Goal: Check status: Check status

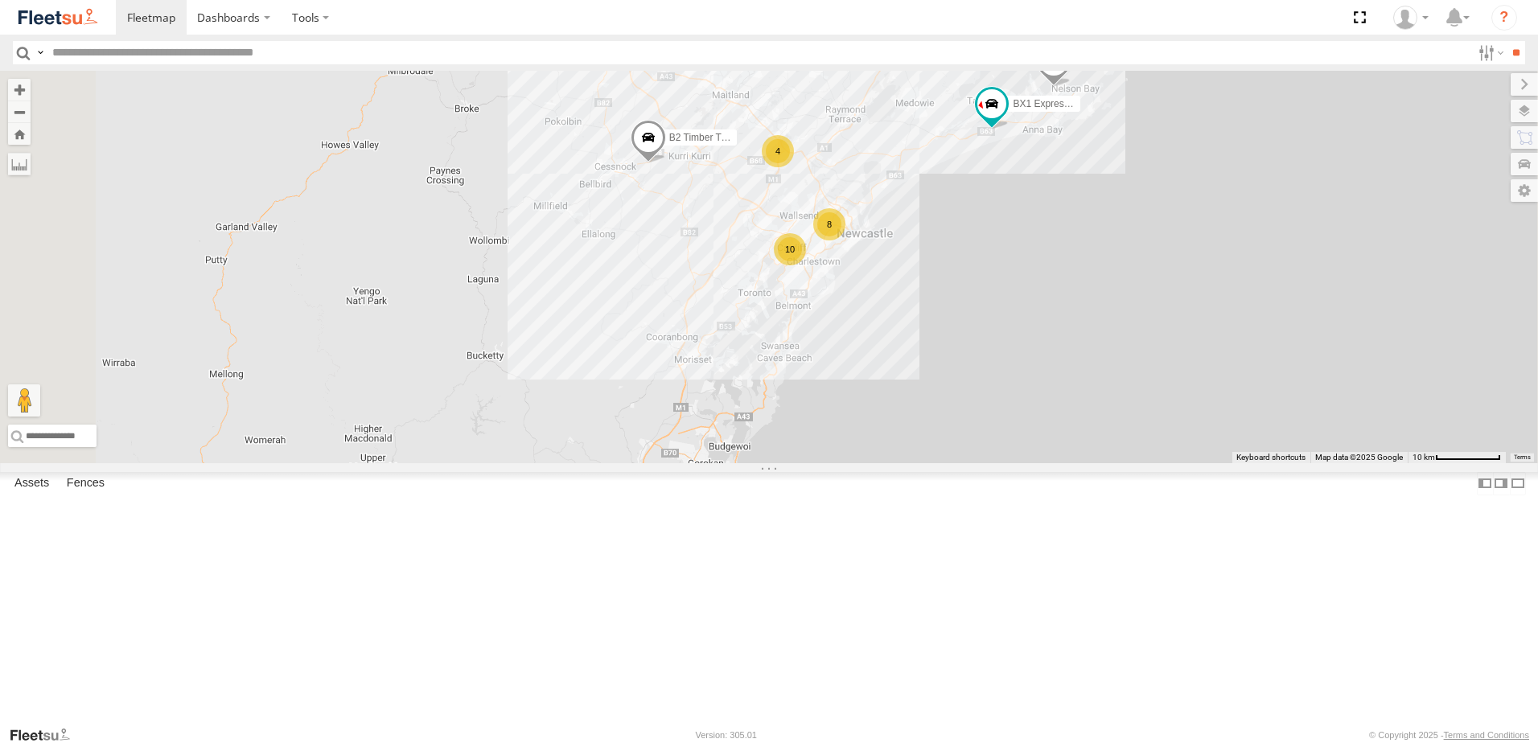
drag, startPoint x: 907, startPoint y: 327, endPoint x: 915, endPoint y: 409, distance: 81.6
click at [915, 409] on div "B4 Timber Truck BX1 Express Ute B2 Timber Truck B5 Timber Truck BX3 Express Ute…" at bounding box center [769, 267] width 1538 height 393
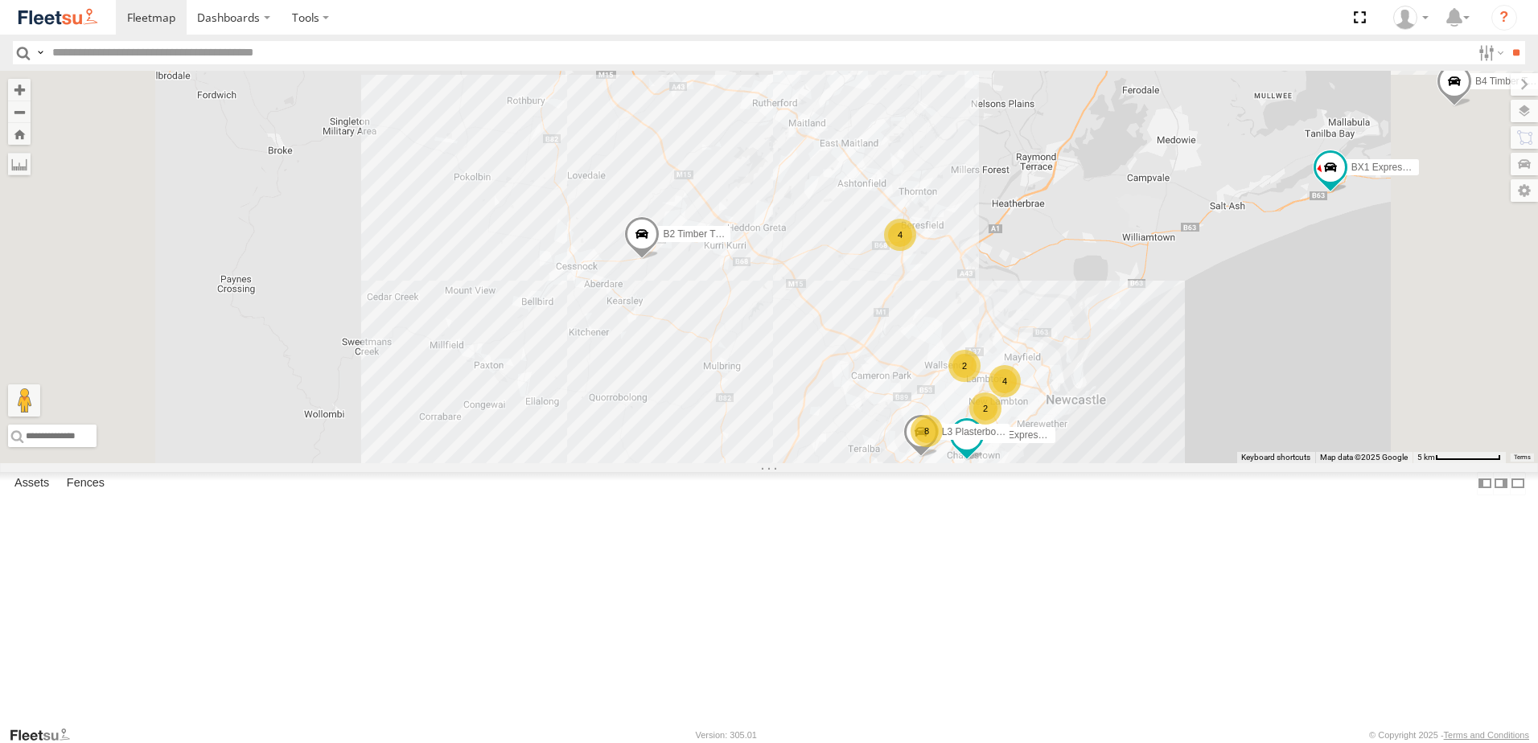
click at [660, 260] on span at bounding box center [641, 237] width 35 height 43
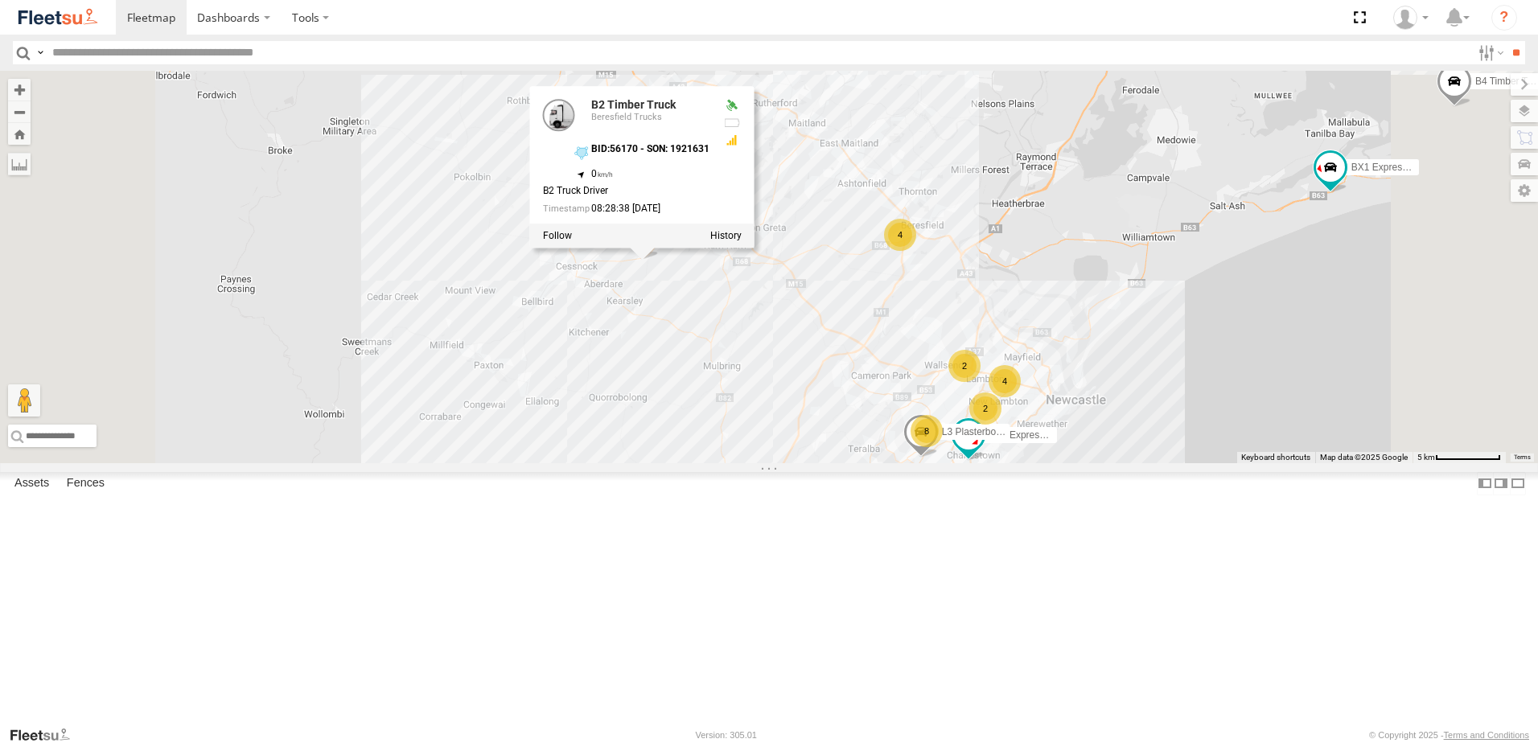
click at [755, 248] on div at bounding box center [642, 236] width 224 height 24
click at [742, 241] on label at bounding box center [725, 235] width 31 height 11
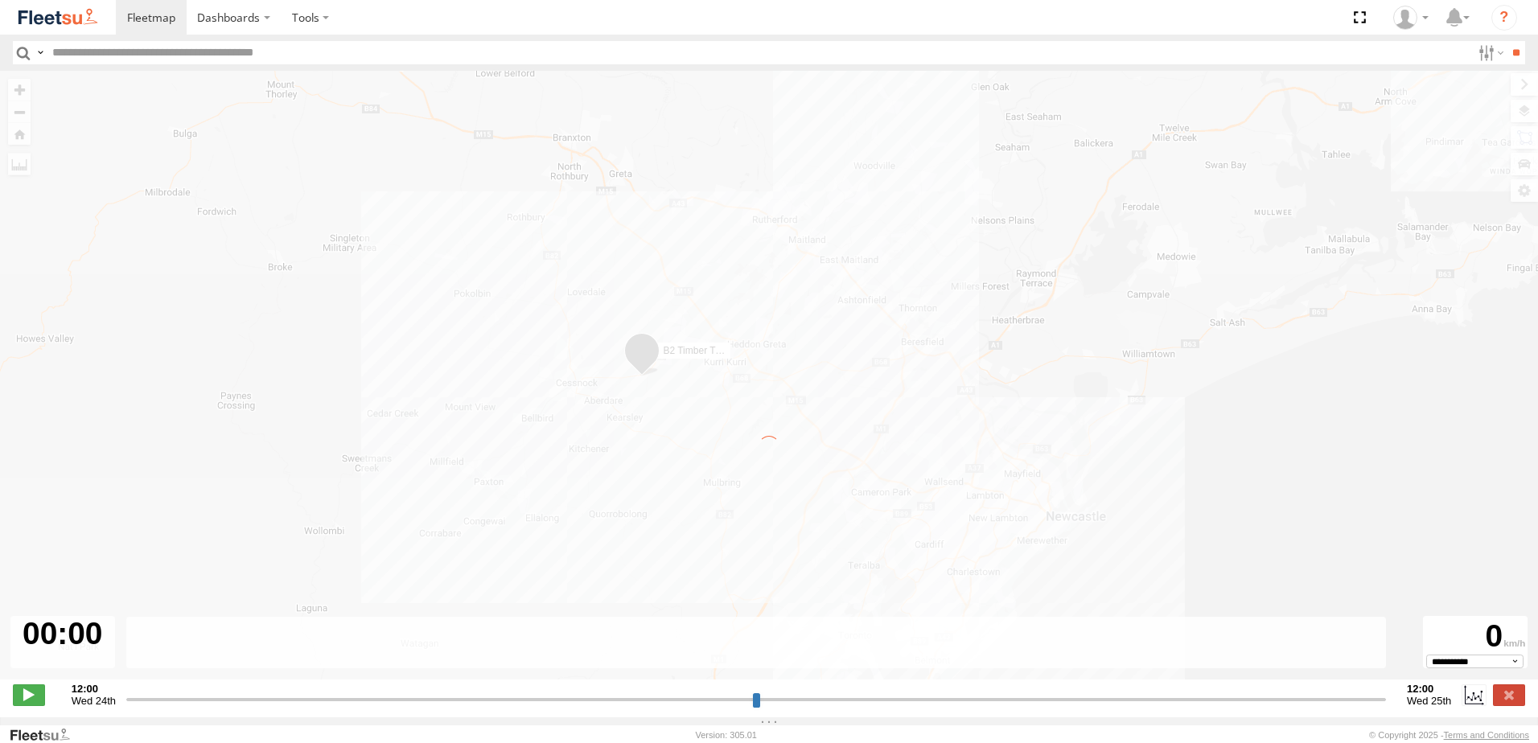
type input "**********"
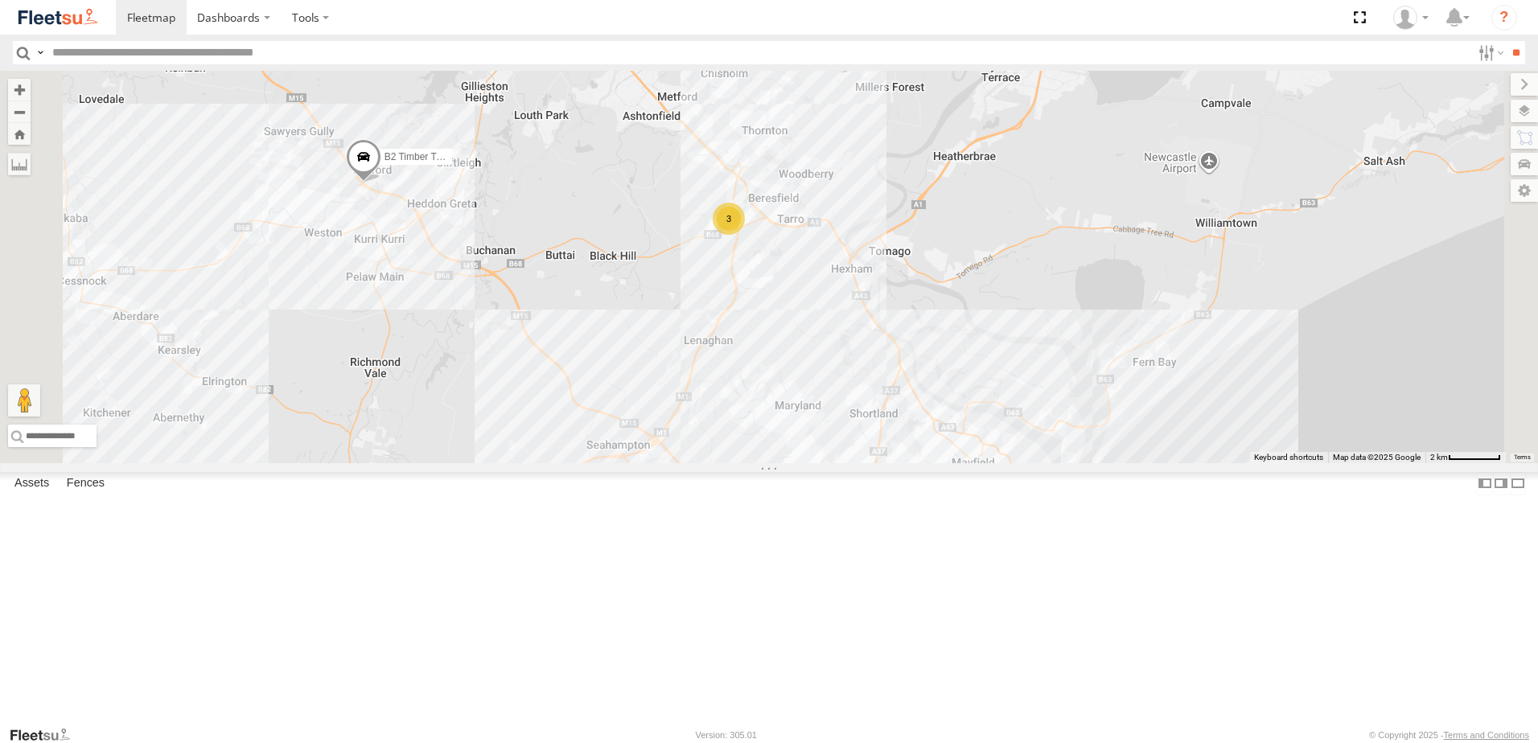
drag, startPoint x: 782, startPoint y: 545, endPoint x: 745, endPoint y: 160, distance: 387.1
click at [745, 160] on div "B1 Timber Truck B2 Timber Truck BX2 Express Ute 3" at bounding box center [769, 267] width 1538 height 393
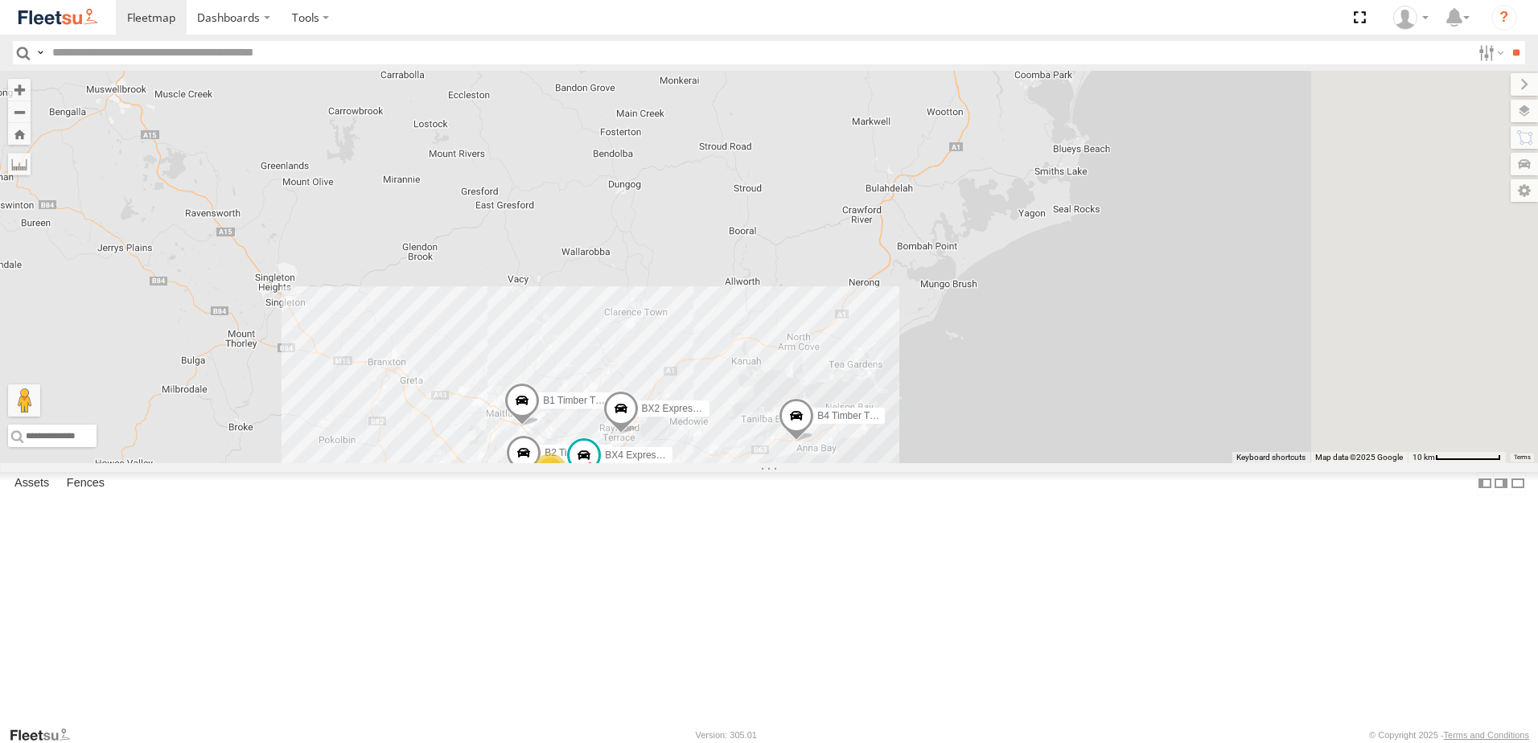
drag, startPoint x: 1358, startPoint y: 196, endPoint x: 885, endPoint y: 520, distance: 573.4
click at [885, 463] on div "BX1 Express Ute B2 Timber Truck CX2 Express Ute BX2 Express Ute B1 Timber Truck…" at bounding box center [769, 267] width 1538 height 393
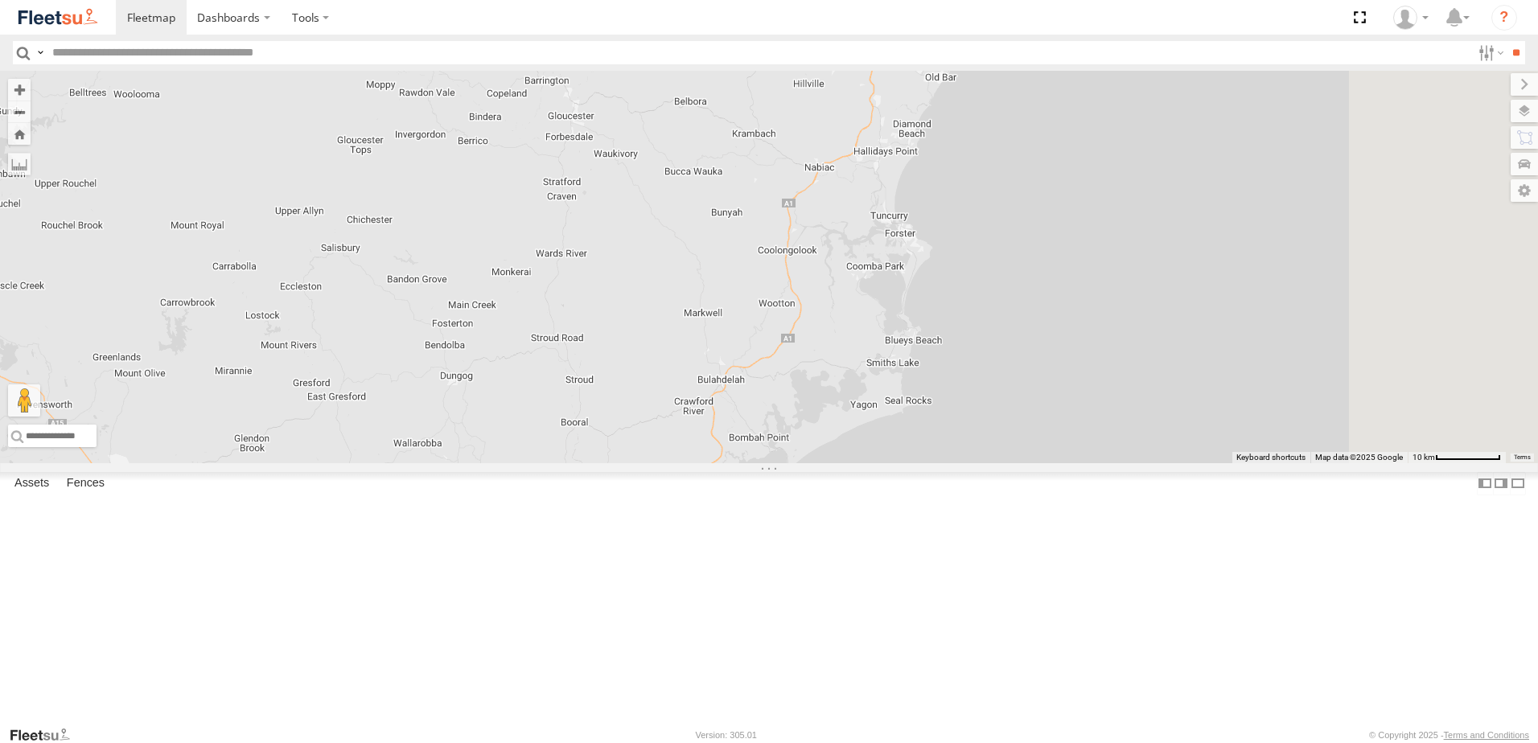
drag, startPoint x: 1117, startPoint y: 311, endPoint x: 1018, endPoint y: 504, distance: 216.9
click at [1018, 463] on div "BX1 Express Ute B2 Timber Truck CX2 Express Ute BX2 Express Ute B1 Timber Truck…" at bounding box center [769, 267] width 1538 height 393
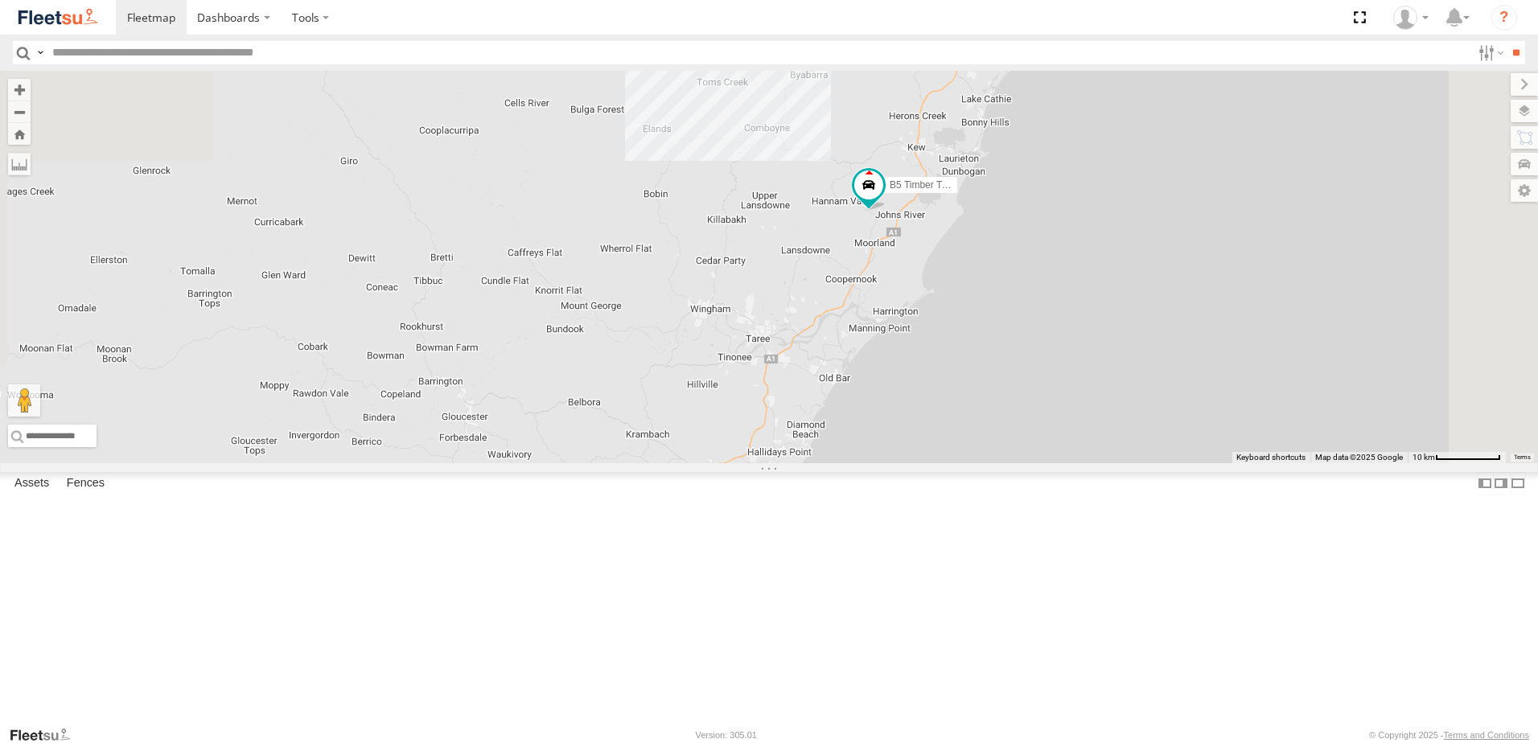
drag, startPoint x: 1103, startPoint y: 228, endPoint x: 1054, endPoint y: 421, distance: 198.4
click at [1054, 421] on div "BX1 Express Ute B2 Timber Truck CX2 Express Ute BX2 Express Ute B1 Timber Truck…" at bounding box center [769, 267] width 1538 height 393
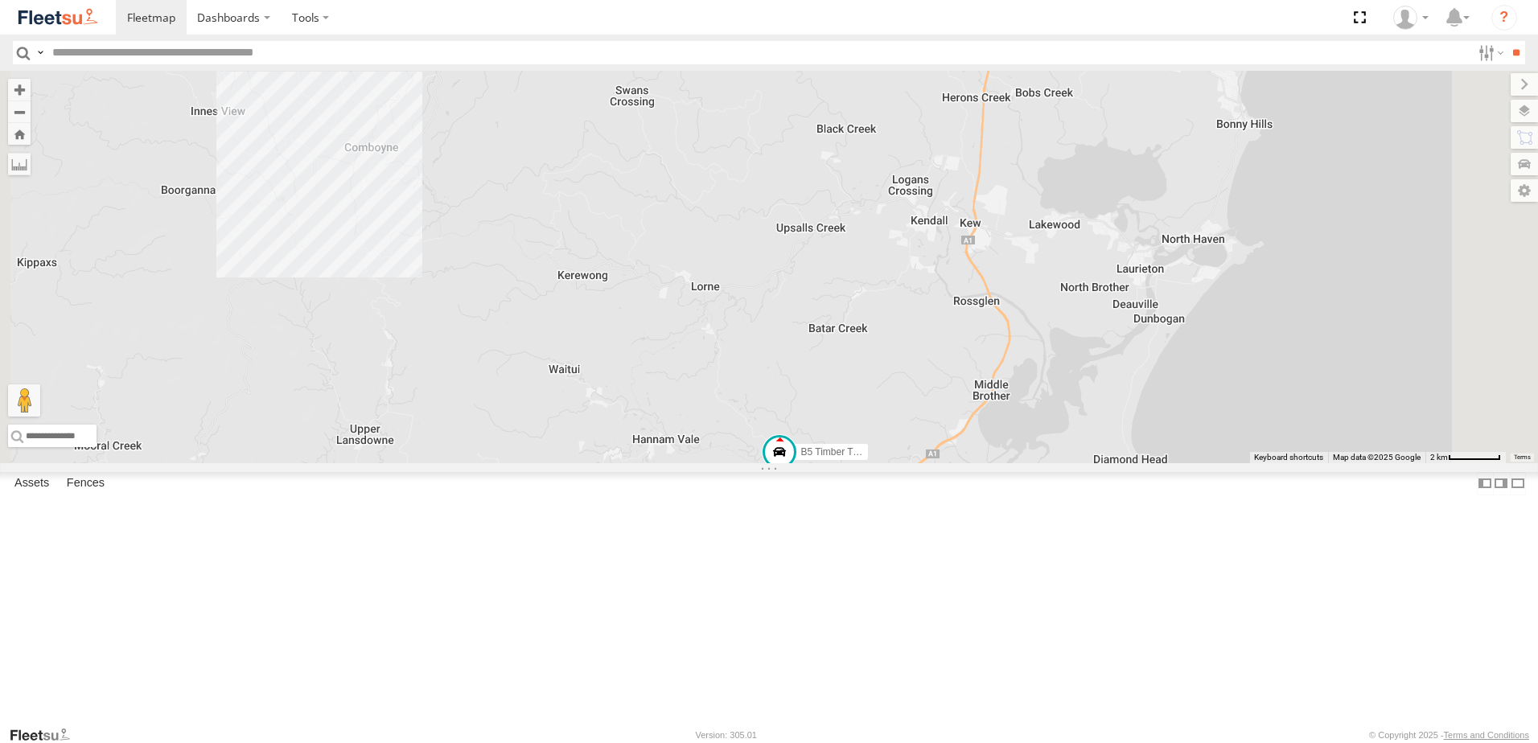
drag, startPoint x: 950, startPoint y: 260, endPoint x: 1028, endPoint y: 504, distance: 256.7
click at [1028, 463] on div "BX1 Express Ute B2 Timber Truck CX2 Express Ute BX2 Express Ute B1 Timber Truck…" at bounding box center [769, 267] width 1538 height 393
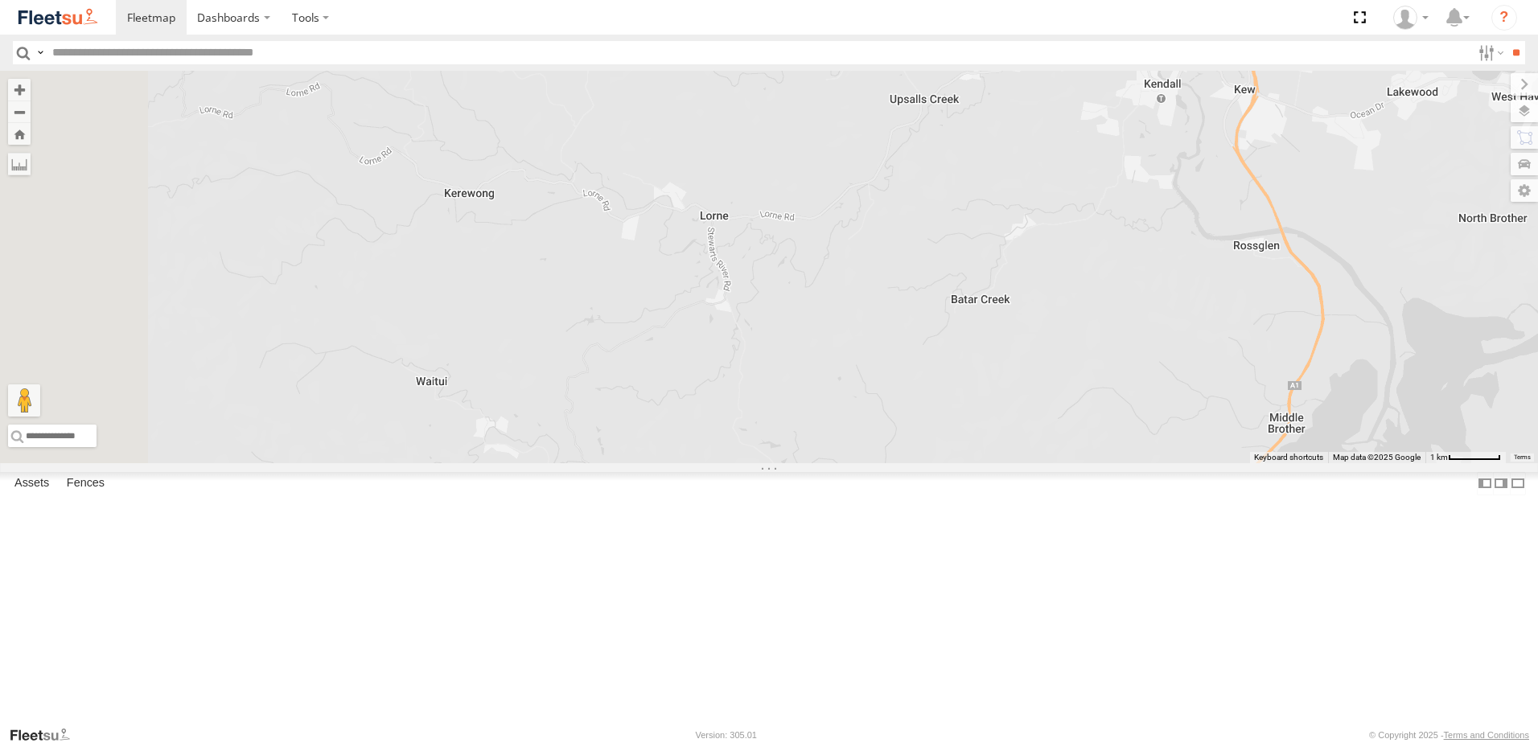
drag, startPoint x: 893, startPoint y: 467, endPoint x: 945, endPoint y: 516, distance: 72.3
click at [945, 463] on div "BX1 Express Ute B2 Timber Truck CX2 Express Ute BX2 Express Ute B1 Timber Truck…" at bounding box center [769, 267] width 1538 height 393
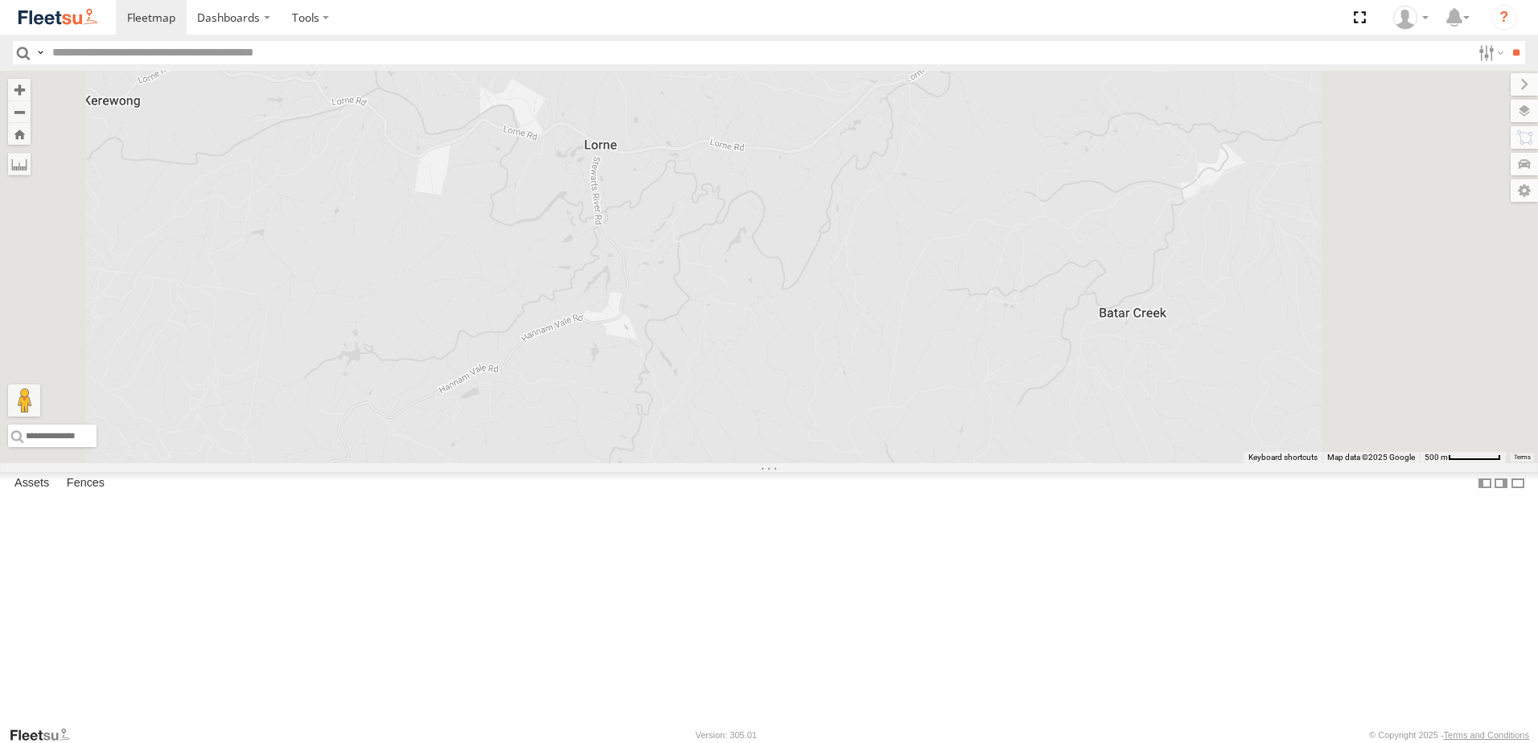
drag, startPoint x: 1045, startPoint y: 445, endPoint x: 1025, endPoint y: 455, distance: 22.7
click at [1025, 455] on div "BX1 Express Ute B2 Timber Truck CX2 Express Ute BX2 Express Ute B1 Timber Truck…" at bounding box center [769, 267] width 1538 height 393
drag, startPoint x: 769, startPoint y: 576, endPoint x: 875, endPoint y: 347, distance: 252.7
click at [875, 347] on div "BX1 Express Ute B2 Timber Truck CX2 Express Ute BX2 Express Ute B1 Timber Truck…" at bounding box center [769, 267] width 1538 height 393
drag, startPoint x: 981, startPoint y: 364, endPoint x: 974, endPoint y: 610, distance: 245.4
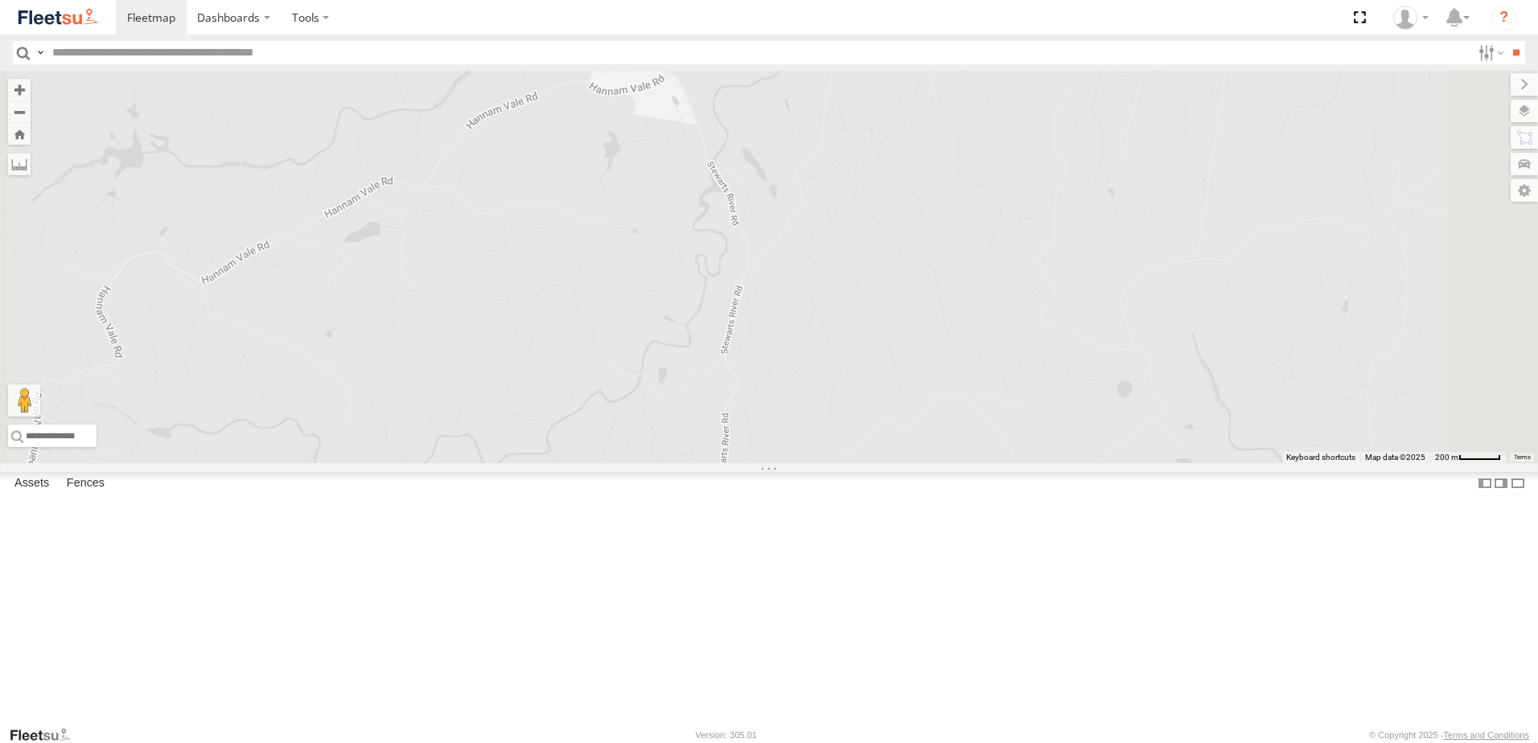
click at [974, 463] on div "BX1 Express Ute B2 Timber Truck CX2 Express Ute BX2 Express Ute B1 Timber Truck…" at bounding box center [769, 267] width 1538 height 393
drag, startPoint x: 815, startPoint y: 453, endPoint x: 1013, endPoint y: 286, distance: 259.1
click at [1013, 280] on div "BX1 Express Ute B2 Timber Truck CX2 Express Ute BX2 Express Ute B1 Timber Truck…" at bounding box center [769, 267] width 1538 height 393
drag, startPoint x: 969, startPoint y: 450, endPoint x: 883, endPoint y: 294, distance: 177.5
click at [883, 294] on div "BX1 Express Ute B2 Timber Truck CX2 Express Ute BX2 Express Ute B1 Timber Truck…" at bounding box center [769, 267] width 1538 height 393
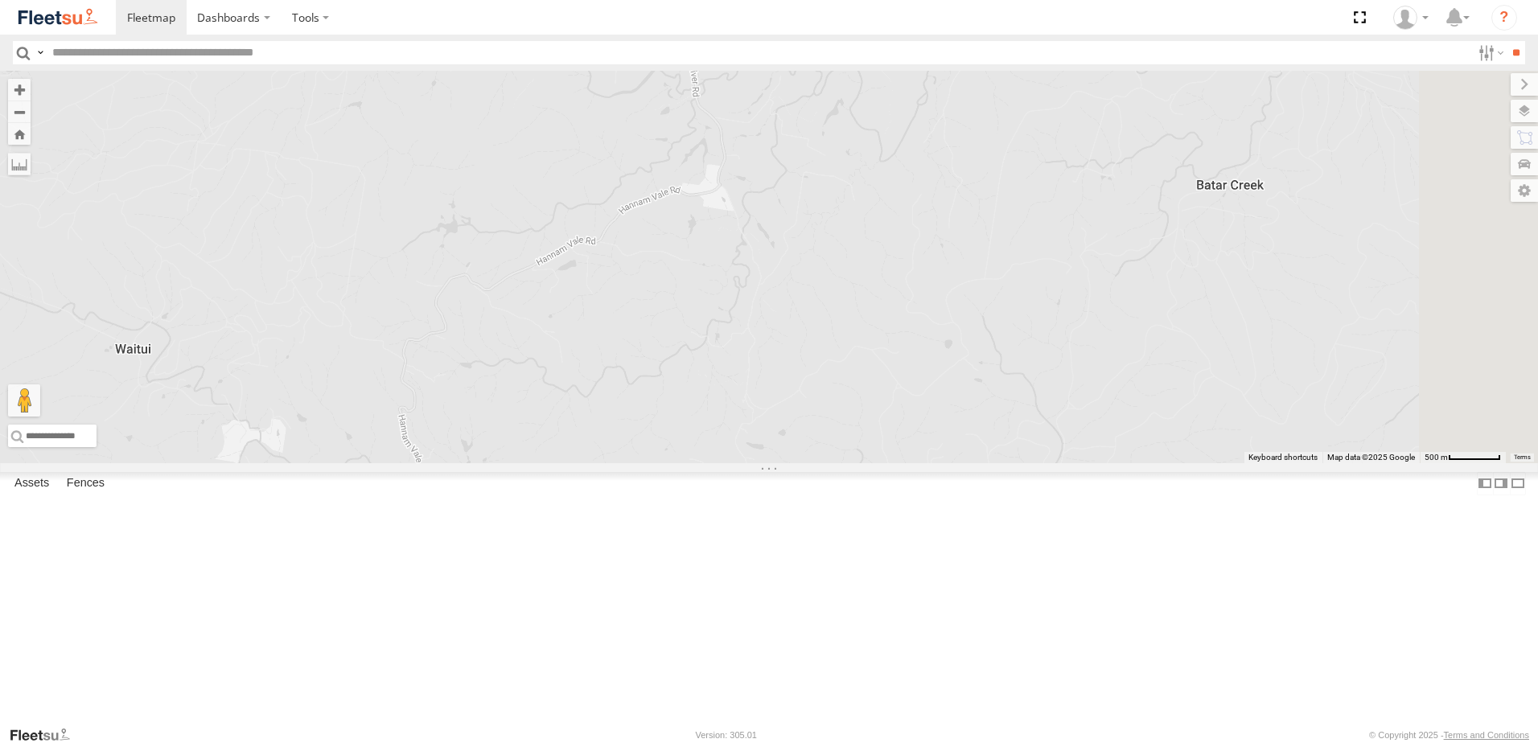
drag, startPoint x: 1030, startPoint y: 280, endPoint x: 943, endPoint y: 570, distance: 303.1
click at [943, 463] on div "BX1 Express Ute B2 Timber Truck CX2 Express Ute BX2 Express Ute B1 Timber Truck…" at bounding box center [769, 267] width 1538 height 393
drag, startPoint x: 965, startPoint y: 502, endPoint x: 903, endPoint y: 250, distance: 259.1
click at [904, 252] on div "BX1 Express Ute B2 Timber Truck CX2 Express Ute BX2 Express Ute B1 Timber Truck…" at bounding box center [769, 267] width 1538 height 393
drag, startPoint x: 878, startPoint y: 306, endPoint x: 877, endPoint y: 444, distance: 138.4
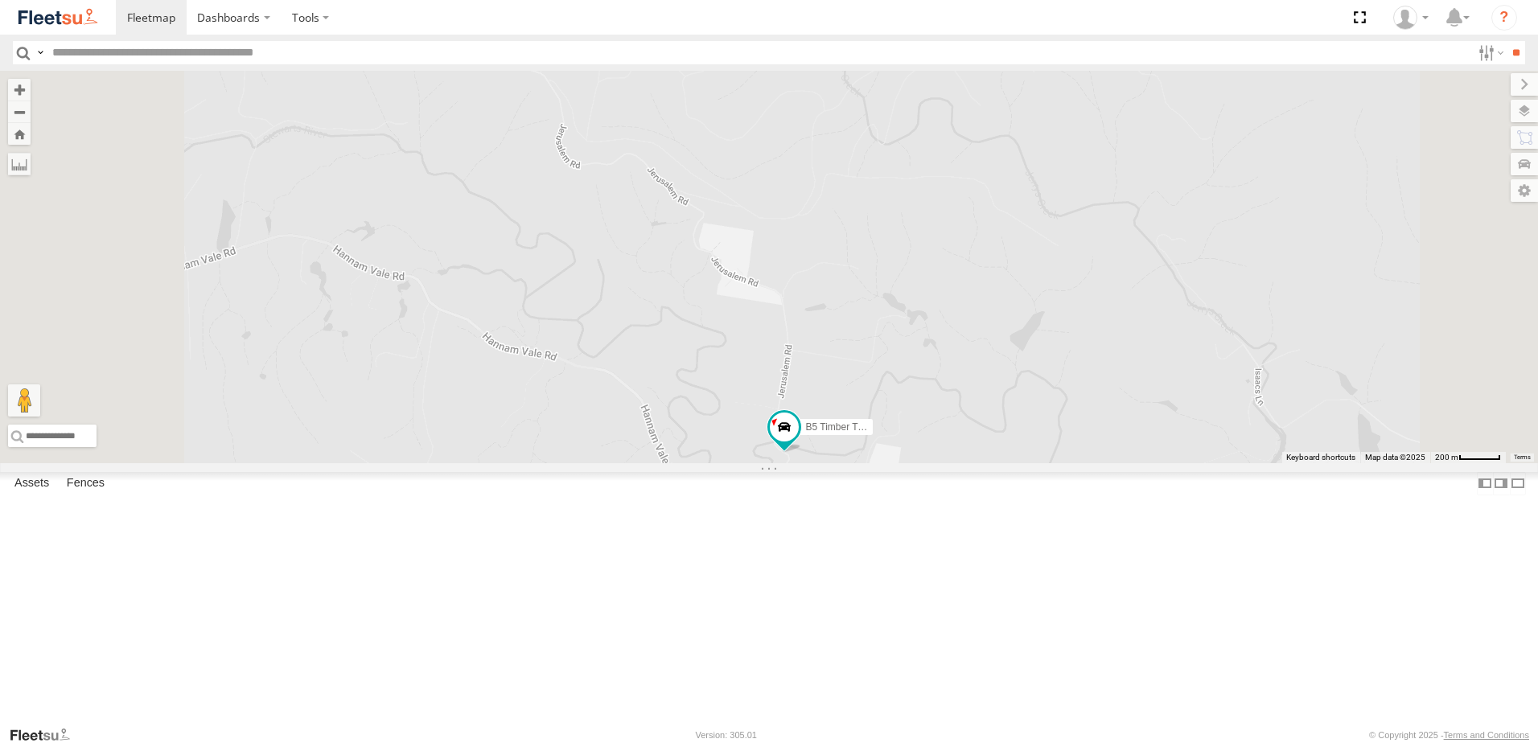
click at [877, 444] on div "BX1 Express Ute B2 Timber Truck CX2 Express Ute BX2 Express Ute B1 Timber Truck…" at bounding box center [769, 267] width 1538 height 393
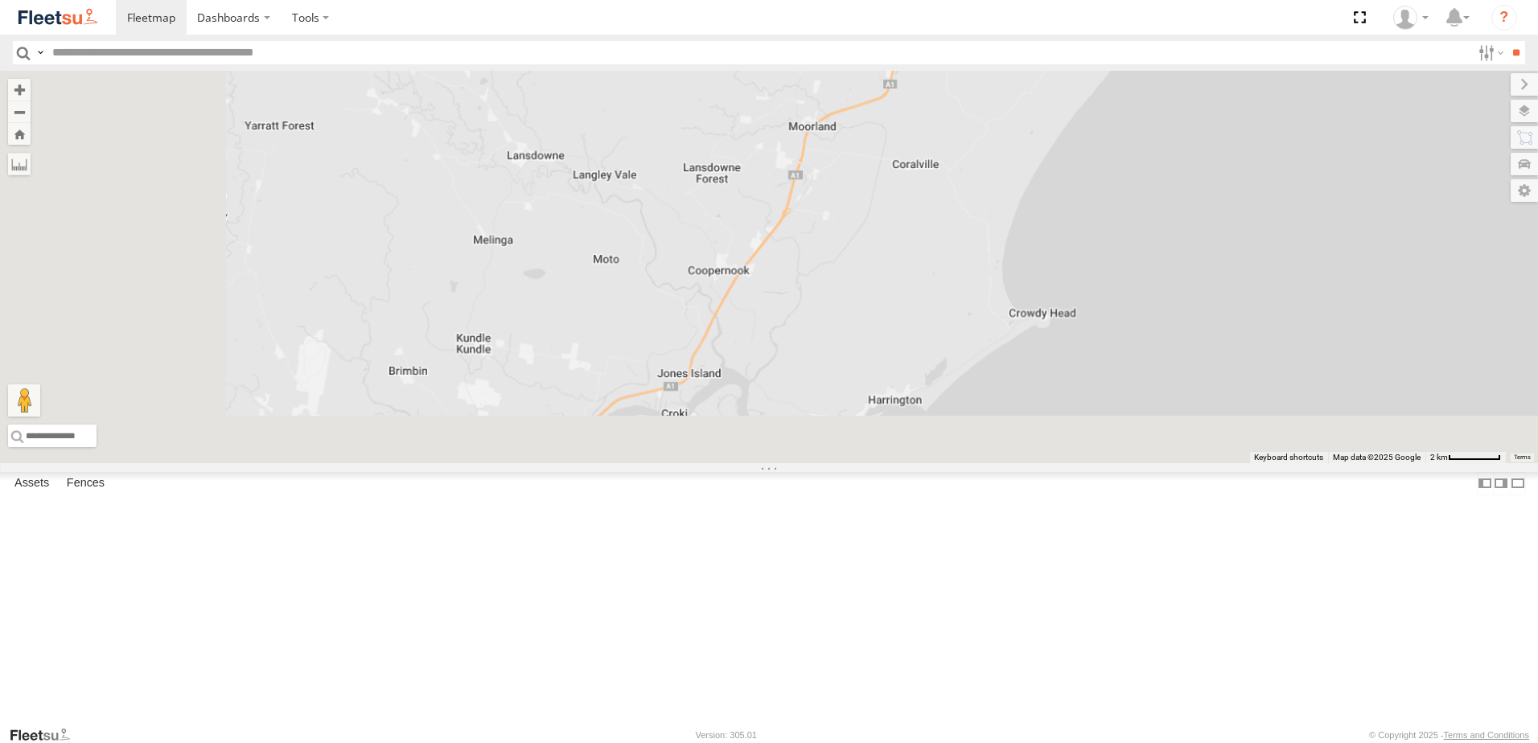
drag, startPoint x: 781, startPoint y: 516, endPoint x: 931, endPoint y: 213, distance: 338.2
click at [932, 213] on div "BX1 Express Ute B2 Timber Truck CX2 Express Ute BX2 Express Ute B1 Timber Truck…" at bounding box center [769, 267] width 1538 height 393
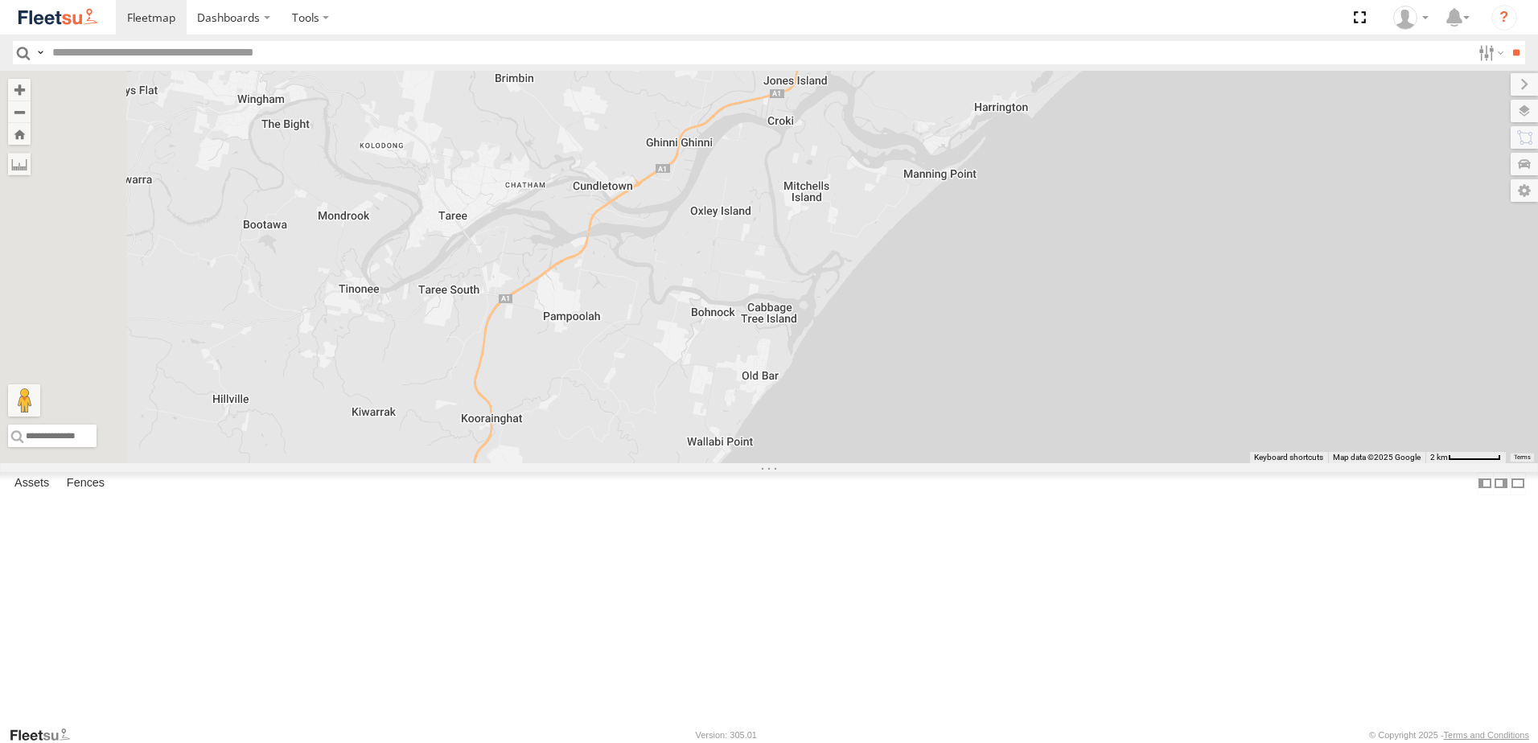
drag, startPoint x: 792, startPoint y: 477, endPoint x: 874, endPoint y: 157, distance: 330.3
click at [874, 167] on div "BX1 Express Ute B2 Timber Truck CX2 Express Ute BX2 Express Ute B1 Timber Truck…" at bounding box center [769, 267] width 1538 height 393
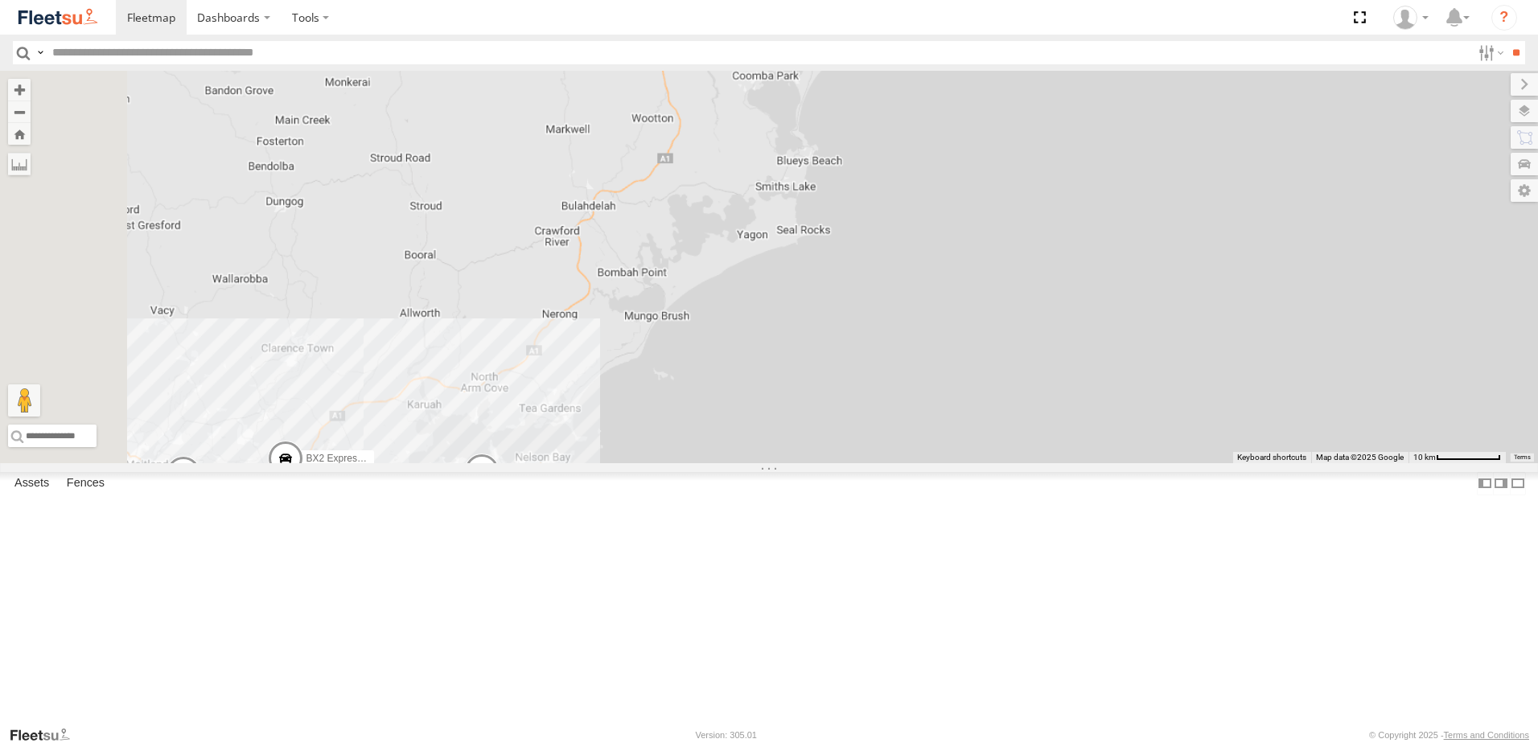
drag, startPoint x: 686, startPoint y: 447, endPoint x: 870, endPoint y: 210, distance: 300.4
click at [895, 151] on div "BX1 Express Ute B2 Timber Truck CX2 Express Ute BX2 Express Ute B1 Timber Truck…" at bounding box center [769, 267] width 1538 height 393
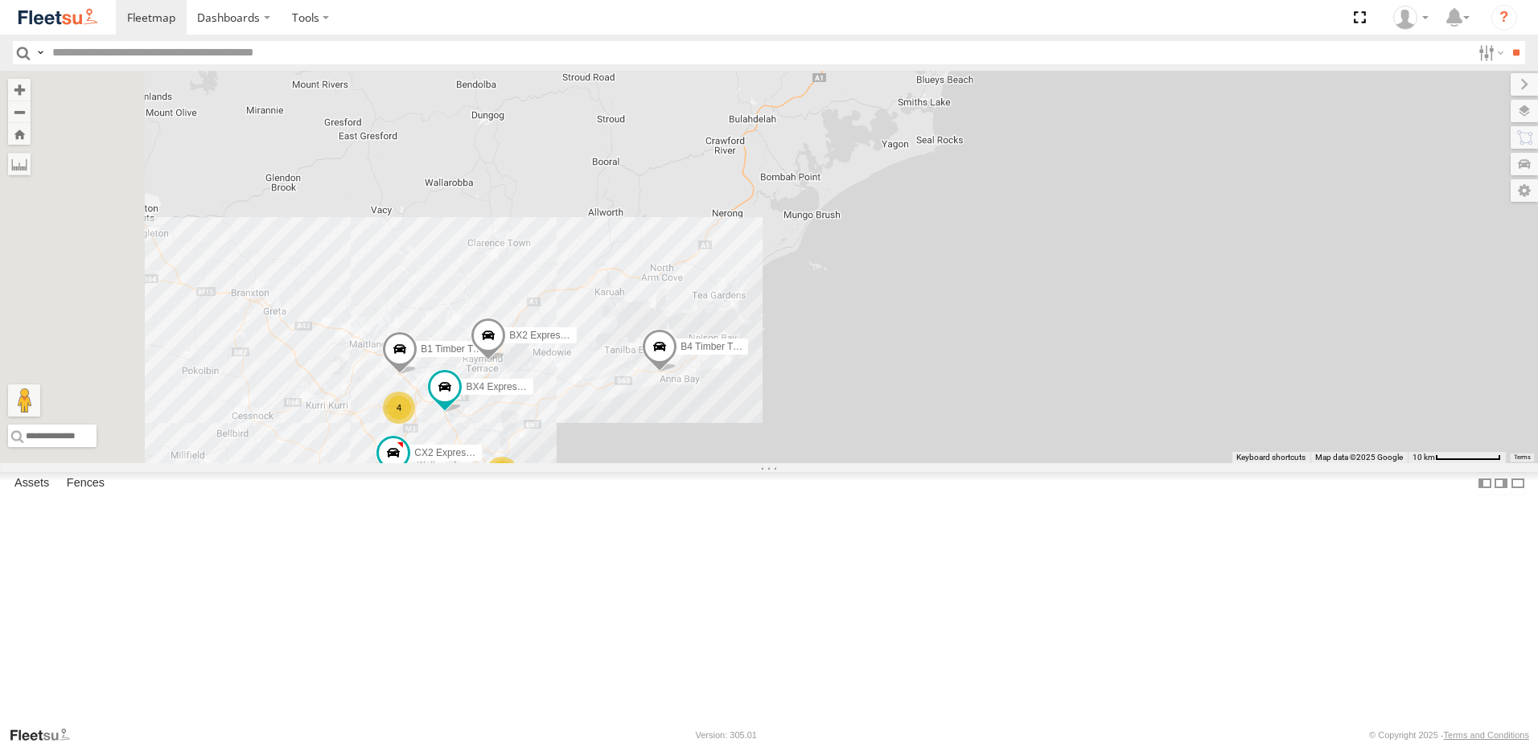
drag, startPoint x: 668, startPoint y: 611, endPoint x: 812, endPoint y: 518, distance: 170.5
click at [805, 463] on div "CX2 Express Ute BX2 Express Ute B1 Timber Truck BX4 Express Ute C3 Timber Truck…" at bounding box center [769, 267] width 1538 height 393
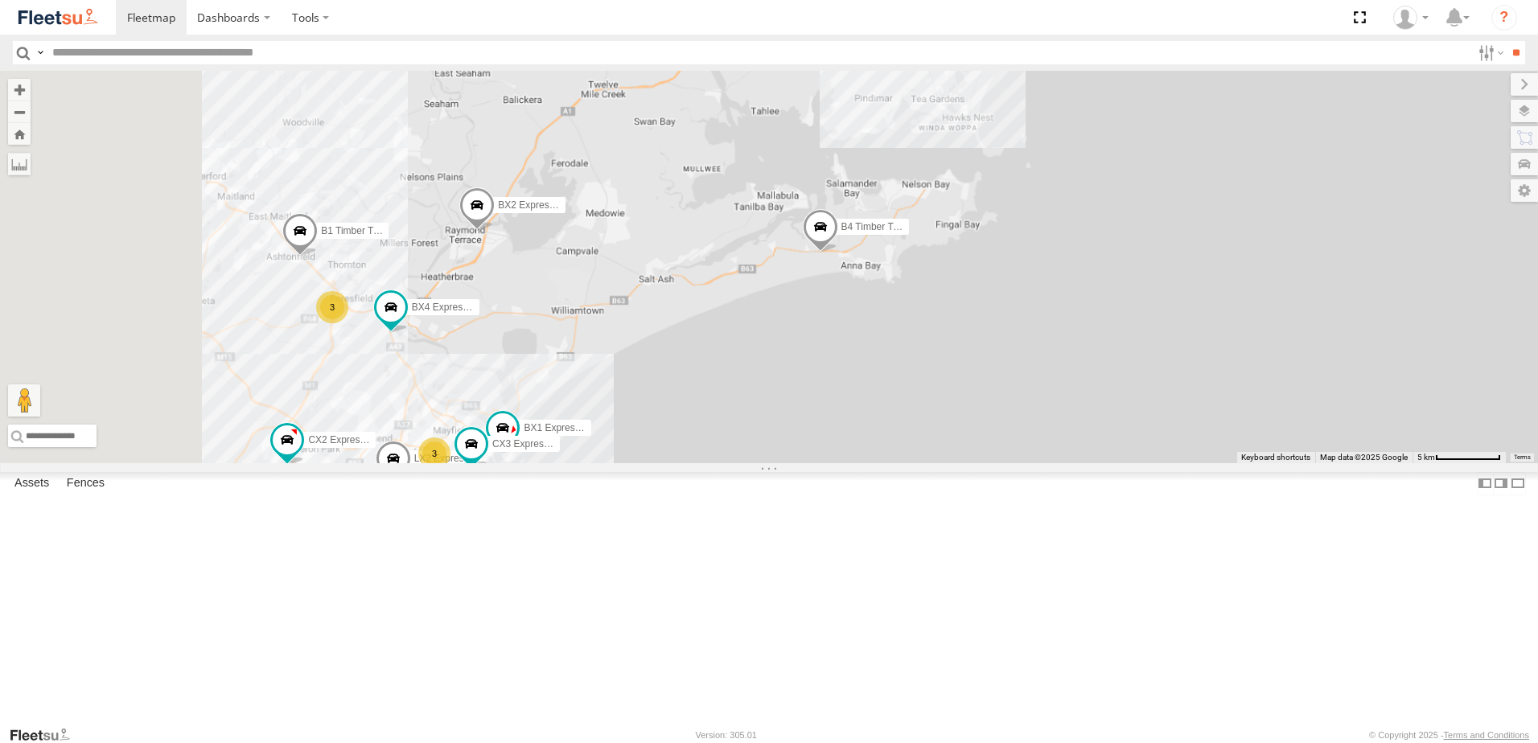
drag, startPoint x: 599, startPoint y: 471, endPoint x: 977, endPoint y: 333, distance: 402.6
click at [977, 333] on div "CX2 Express Ute BX2 Express Ute B1 Timber Truck BX4 Express Ute C3 Timber Truck…" at bounding box center [769, 267] width 1538 height 393
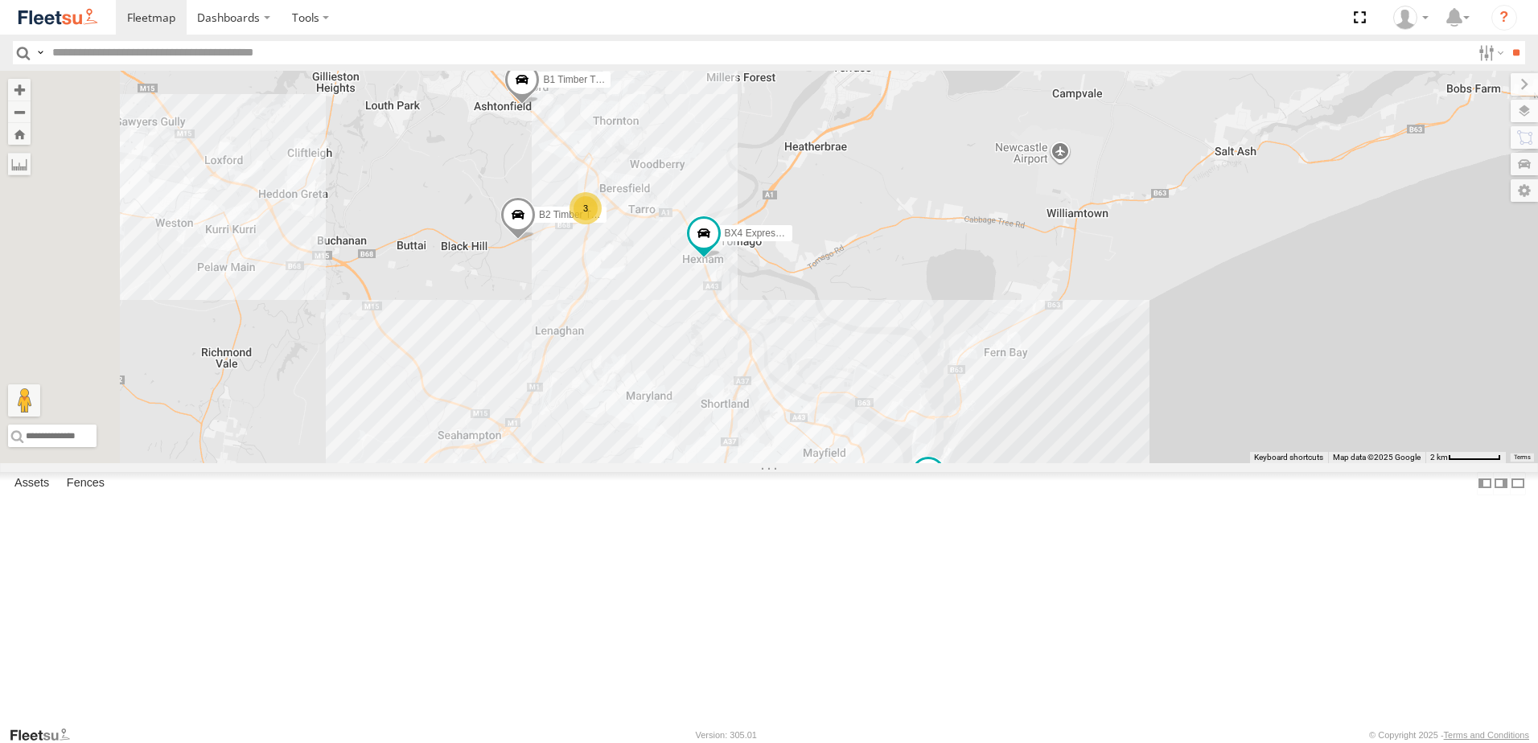
drag, startPoint x: 737, startPoint y: 383, endPoint x: 836, endPoint y: 432, distance: 110.4
click at [836, 432] on div "CX2 Express Ute BX2 Express Ute B1 Timber Truck BX4 Express Ute C3 Timber Truck…" at bounding box center [769, 267] width 1538 height 393
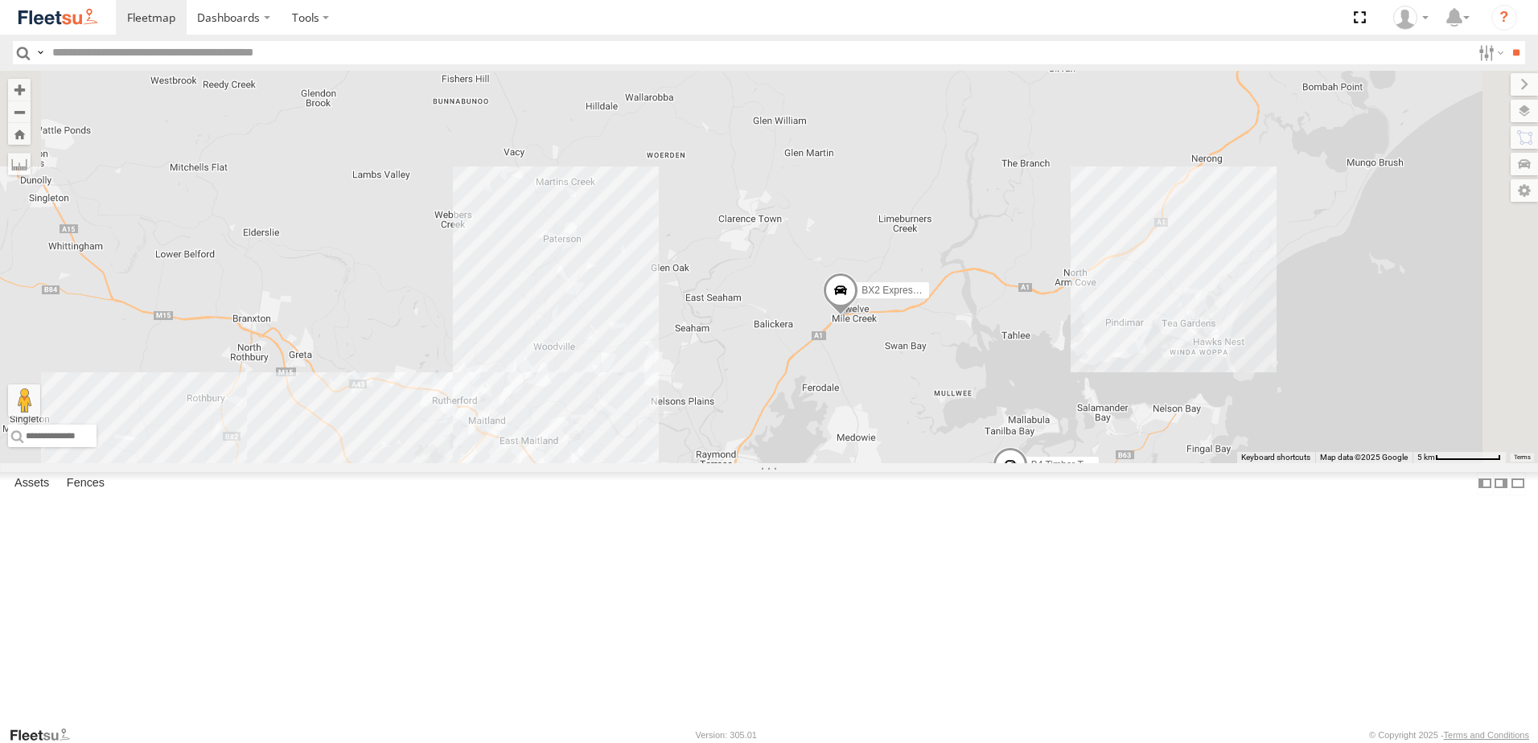
drag, startPoint x: 1142, startPoint y: 344, endPoint x: 953, endPoint y: 656, distance: 364.2
click at [953, 463] on div "BX1 Express Ute LX2 Express Ute CX3 Express Ute CX2 Express Ute BX2 Express Ute…" at bounding box center [769, 267] width 1538 height 393
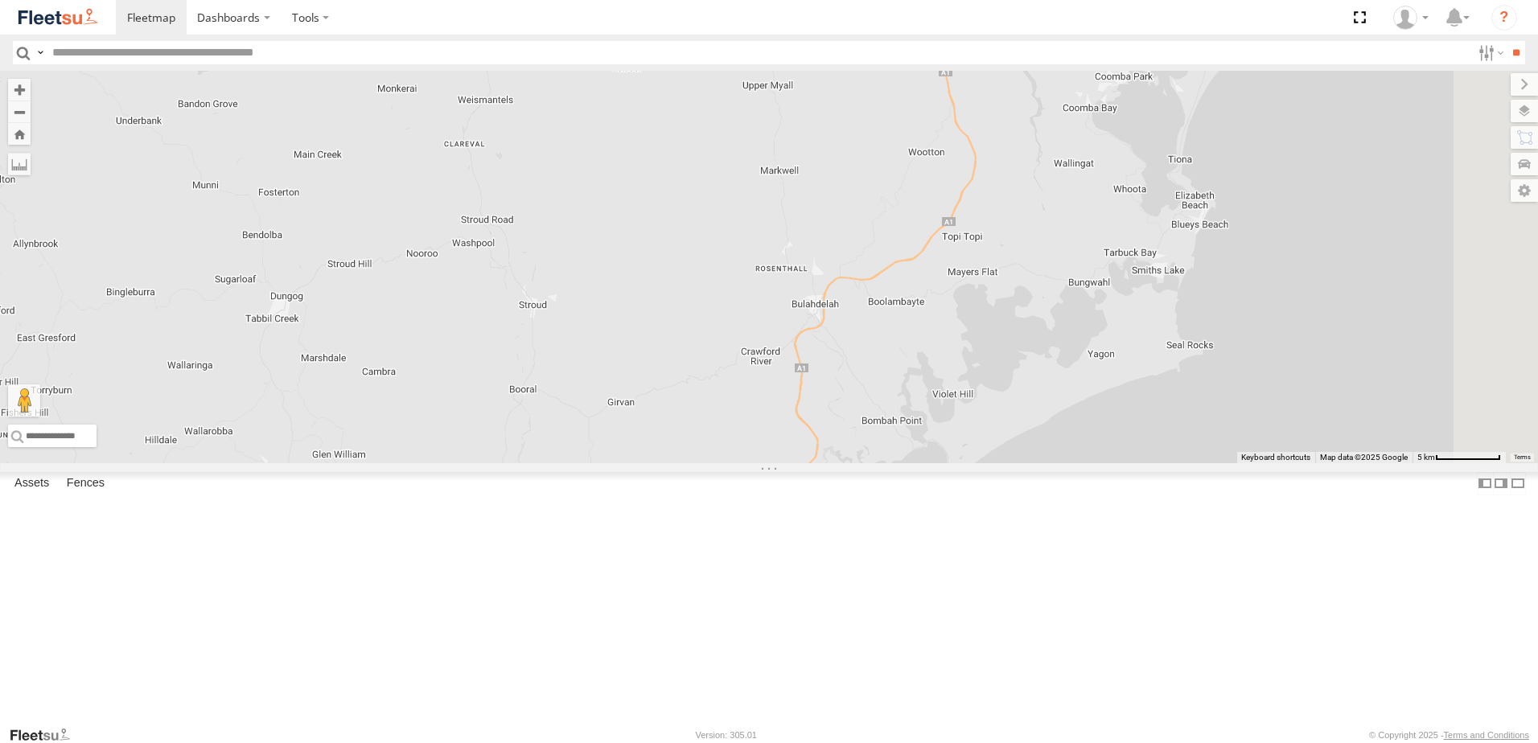
drag, startPoint x: 1429, startPoint y: 365, endPoint x: 1055, endPoint y: 576, distance: 428.6
click at [1055, 463] on div "BX1 Express Ute LX2 Express Ute CX3 Express Ute CX2 Express Ute BX2 Express Ute…" at bounding box center [769, 267] width 1538 height 393
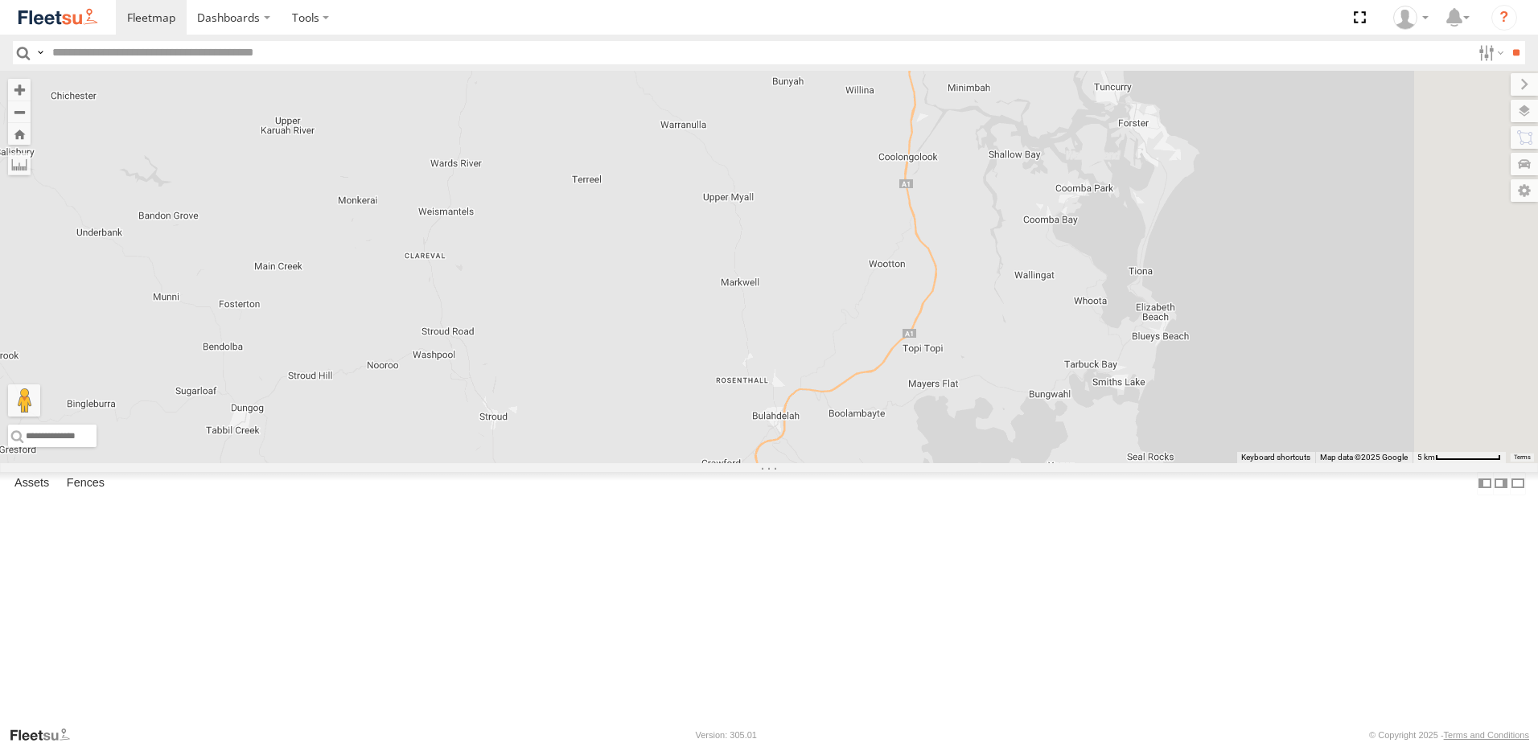
drag, startPoint x: 1169, startPoint y: 367, endPoint x: 1101, endPoint y: 689, distance: 329.6
click at [1101, 463] on div "BX1 Express Ute LX2 Express Ute CX3 Express Ute CX2 Express Ute BX2 Express Ute…" at bounding box center [769, 267] width 1538 height 393
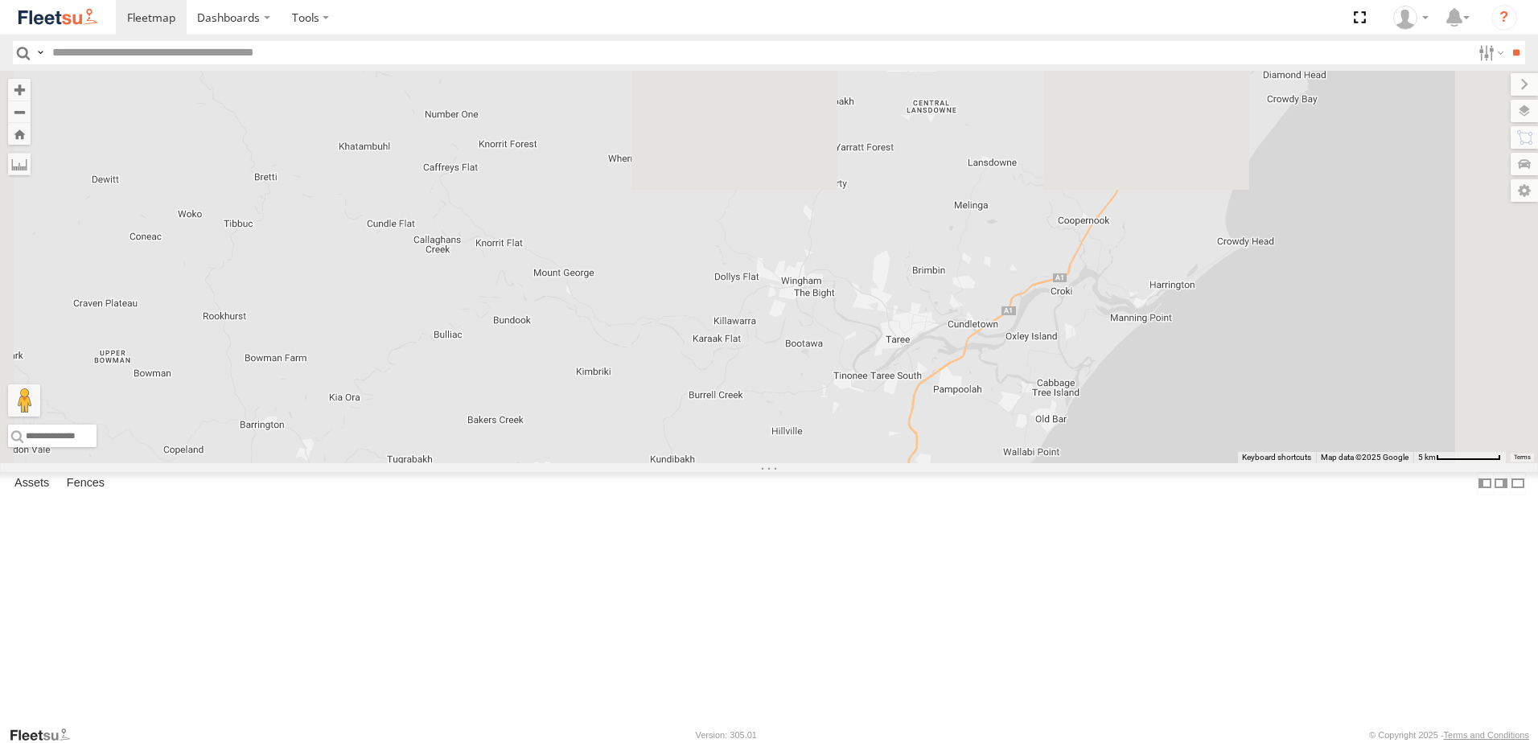
drag, startPoint x: 1215, startPoint y: 456, endPoint x: 1160, endPoint y: 618, distance: 170.7
click at [1164, 463] on div "BX1 Express Ute LX2 Express Ute CX3 Express Ute CX2 Express Ute BX2 Express Ute…" at bounding box center [769, 267] width 1538 height 393
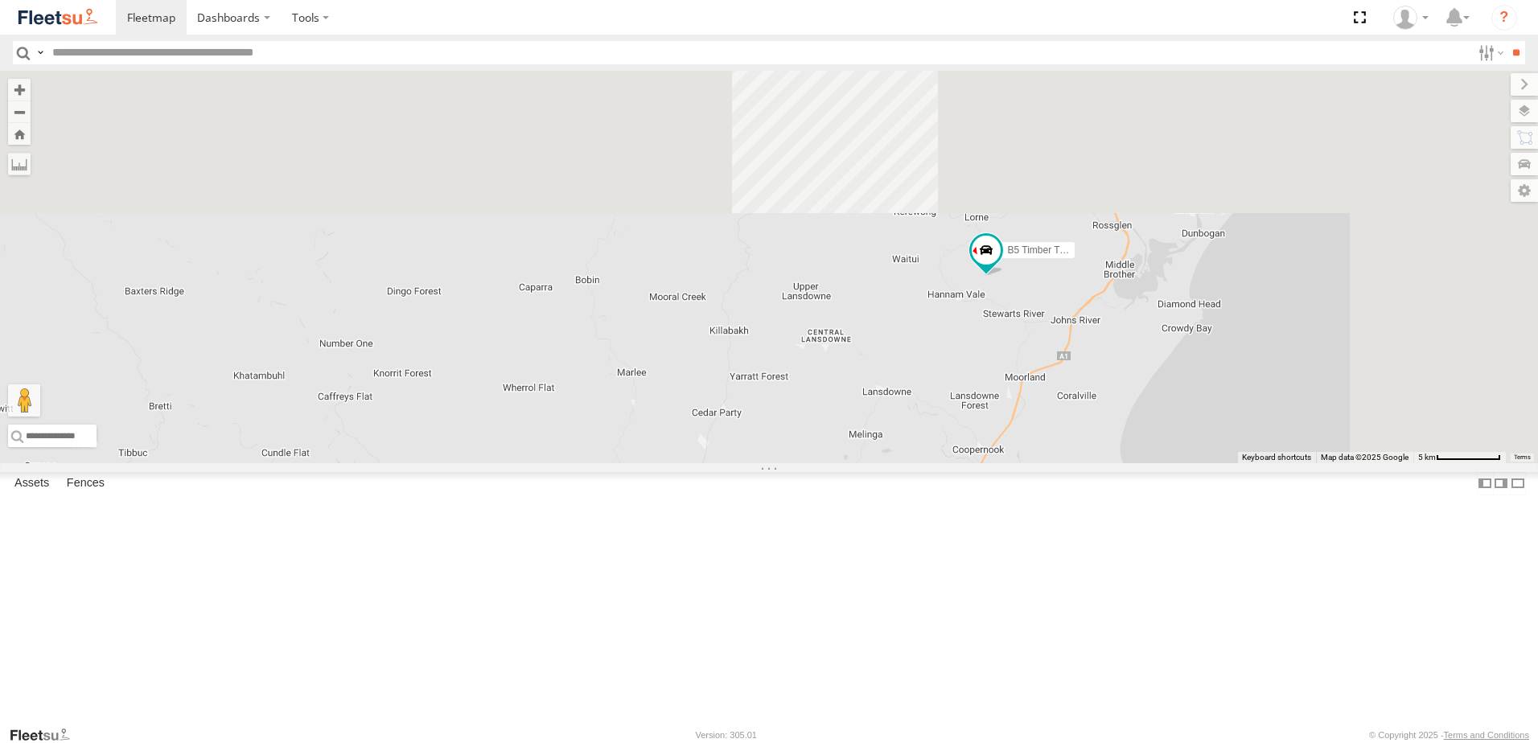
drag, startPoint x: 1342, startPoint y: 286, endPoint x: 1237, endPoint y: 524, distance: 259.3
click at [1237, 463] on div "BX1 Express Ute LX2 Express Ute CX3 Express Ute CX2 Express Ute BX2 Express Ute…" at bounding box center [769, 267] width 1538 height 393
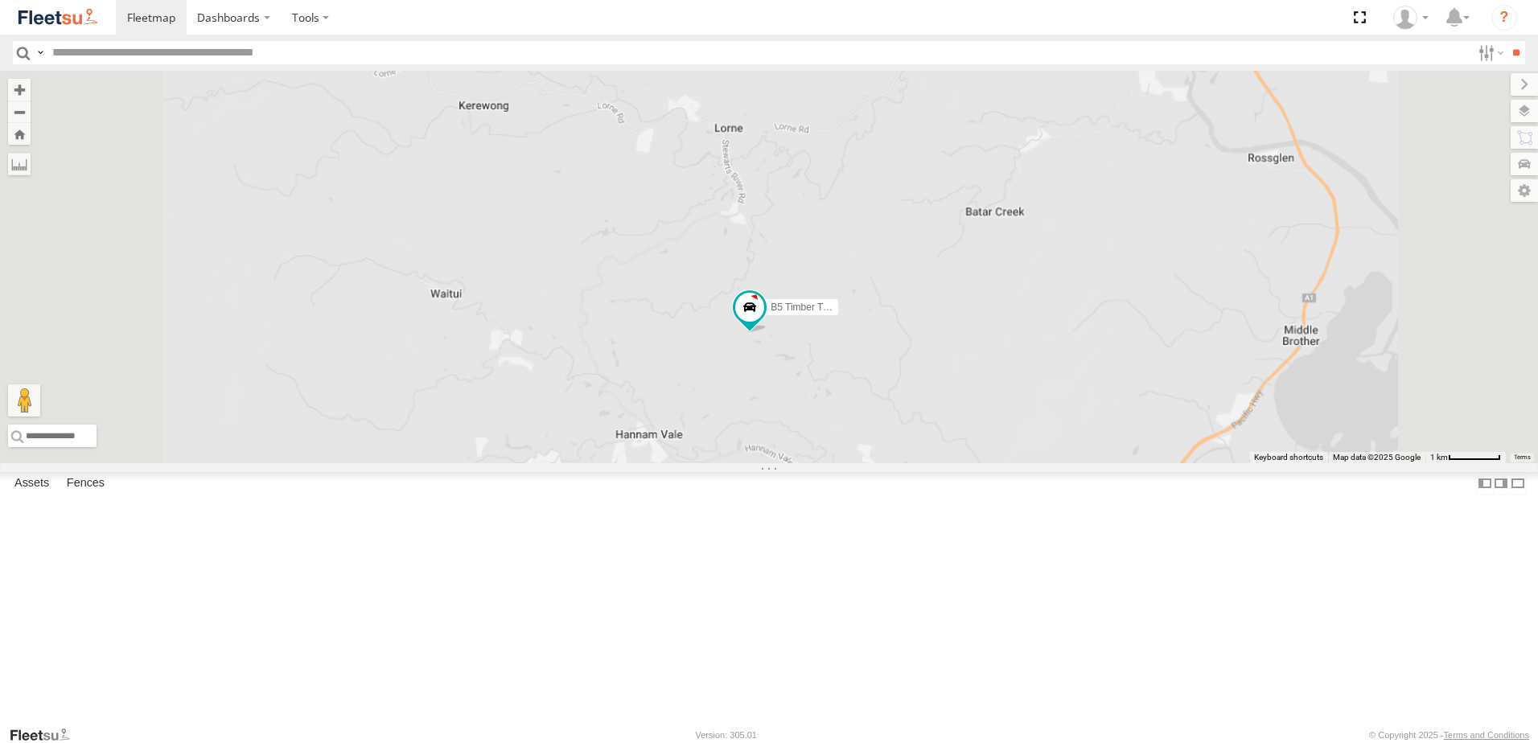
drag, startPoint x: 755, startPoint y: 525, endPoint x: 738, endPoint y: 298, distance: 228.3
click at [735, 309] on div "B5 Timber Truck" at bounding box center [769, 267] width 1538 height 393
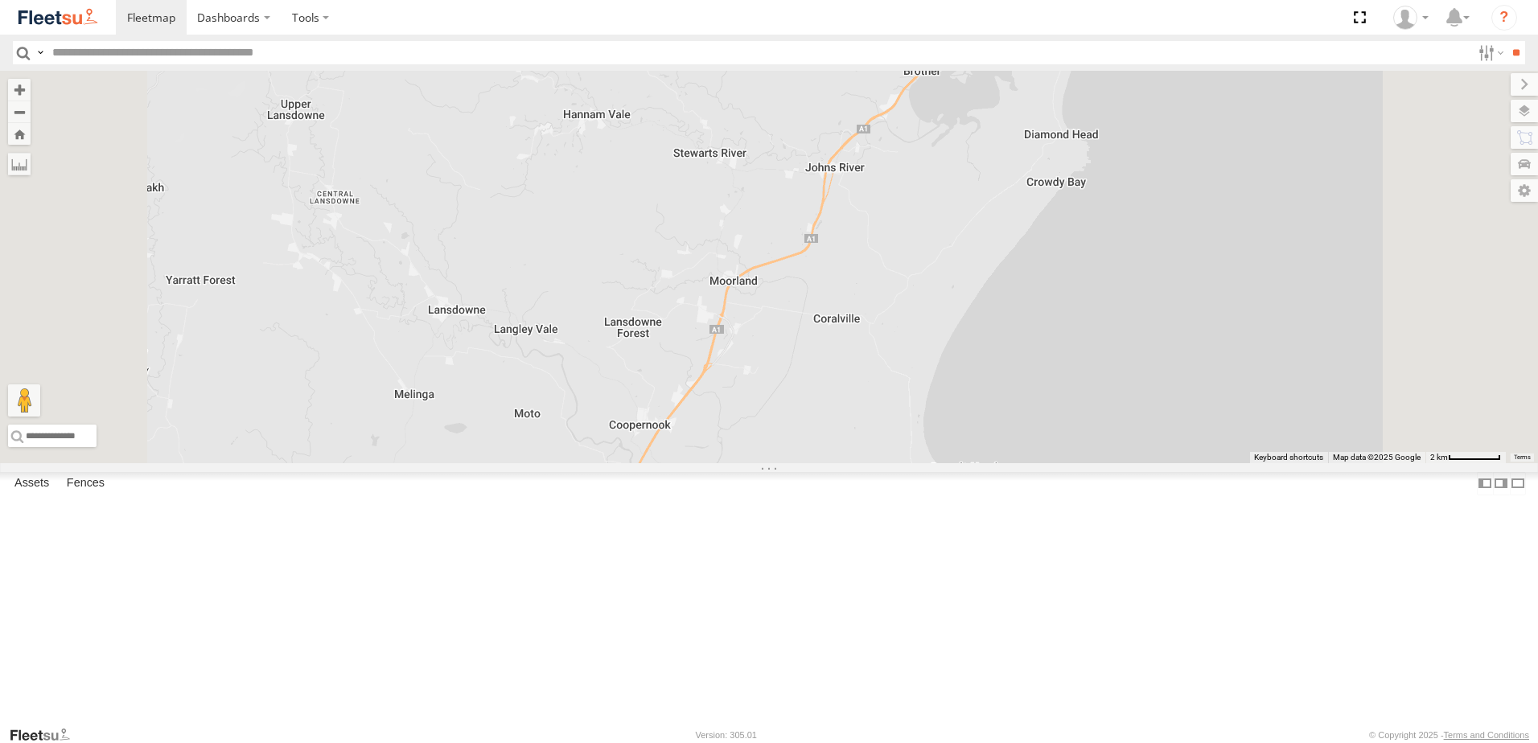
drag, startPoint x: 801, startPoint y: 490, endPoint x: 852, endPoint y: 268, distance: 227.7
click at [851, 270] on div "B5 Timber Truck" at bounding box center [769, 267] width 1538 height 393
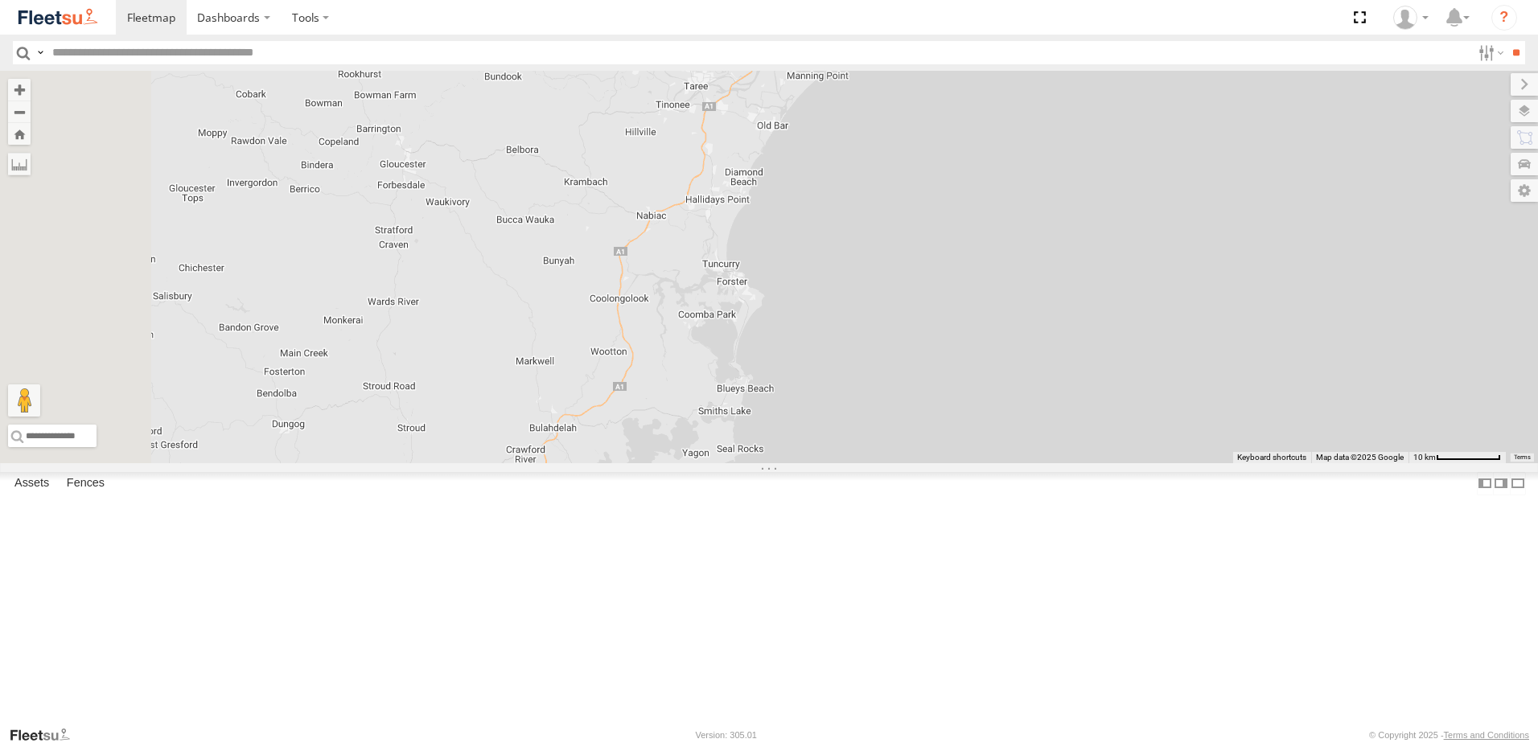
drag, startPoint x: 631, startPoint y: 547, endPoint x: 843, endPoint y: 317, distance: 313.1
click at [853, 275] on div "B5 Timber Truck" at bounding box center [769, 267] width 1538 height 393
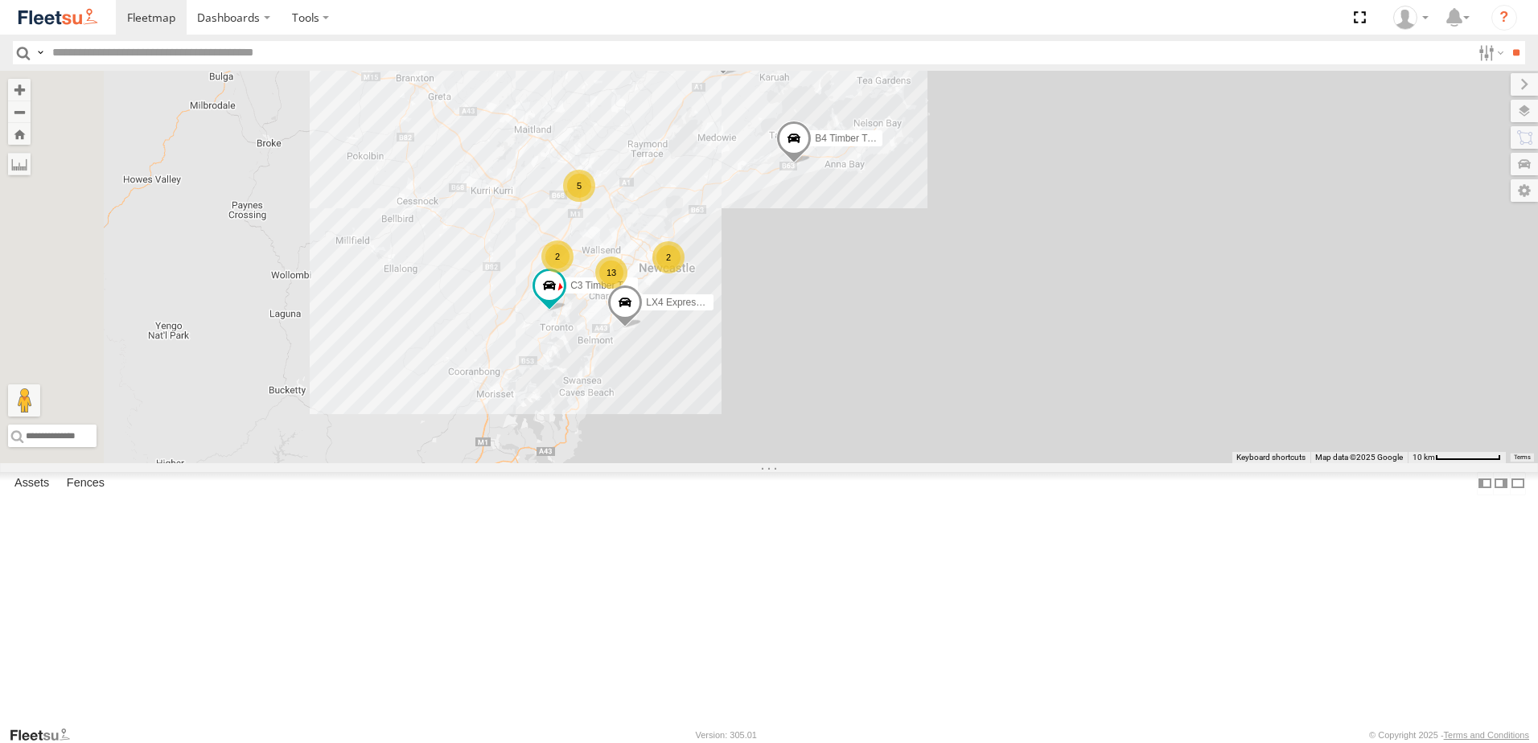
drag, startPoint x: 765, startPoint y: 429, endPoint x: 941, endPoint y: 171, distance: 312.6
click at [741, 76] on span at bounding box center [722, 53] width 35 height 43
click at [673, 438] on div "B5 Timber Truck B4 Timber Truck 2 13 5 C3 Timber Truck LX4 Express Ute 2 BX2 Ex…" at bounding box center [769, 267] width 1538 height 393
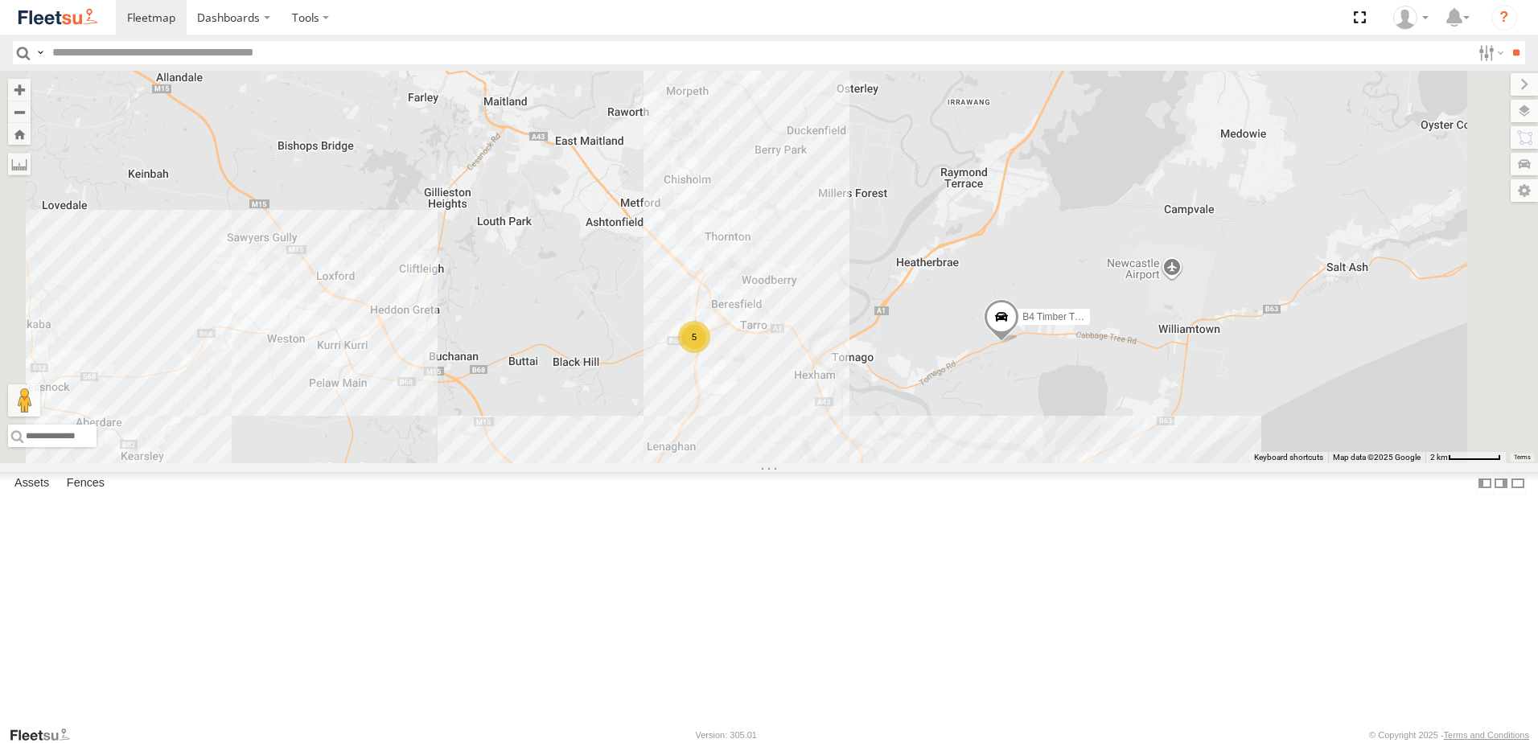
drag, startPoint x: 989, startPoint y: 322, endPoint x: 903, endPoint y: 461, distance: 163.6
click at [906, 460] on div "B4 Timber Truck BX1 Express Ute 5 5" at bounding box center [769, 267] width 1538 height 393
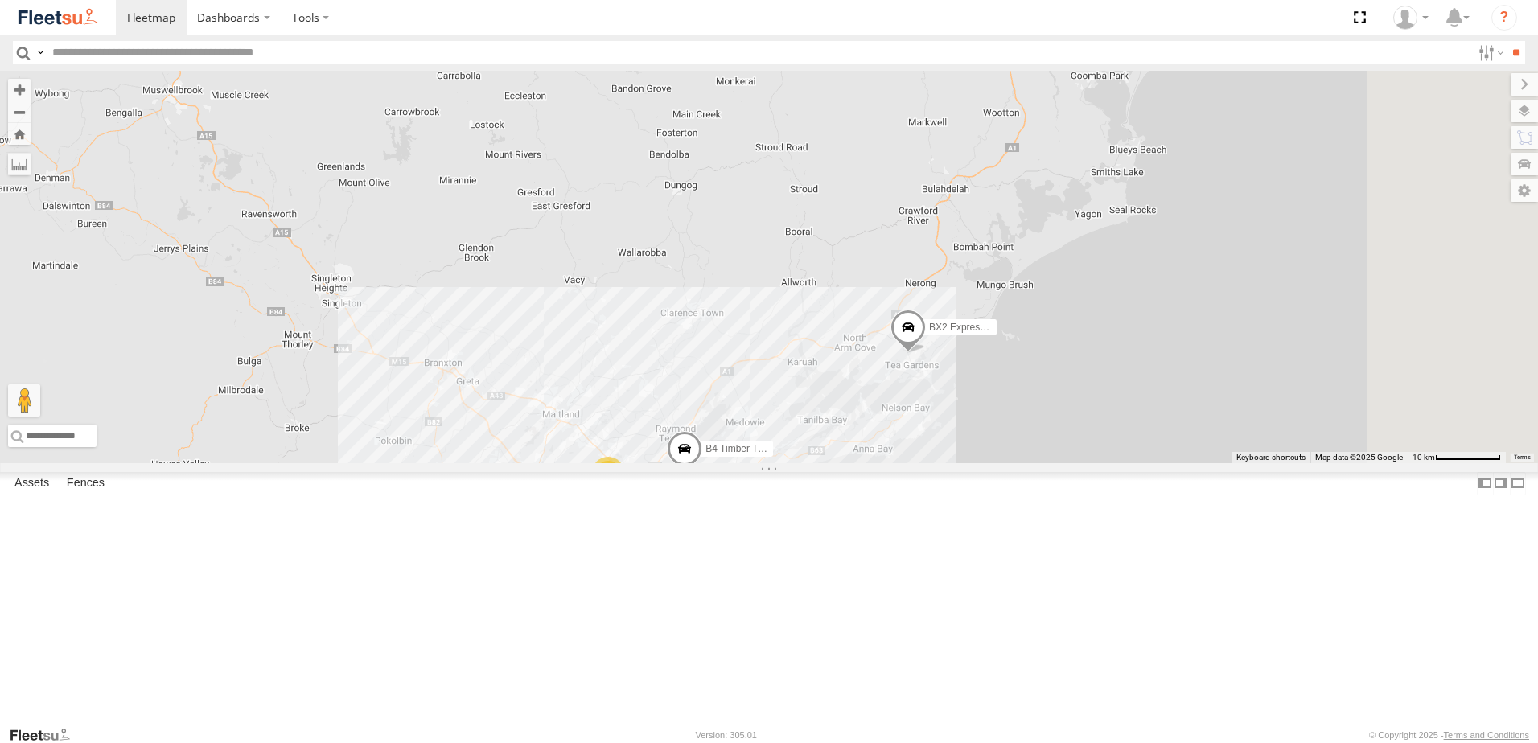
drag, startPoint x: 1028, startPoint y: 405, endPoint x: 920, endPoint y: 532, distance: 166.7
click at [927, 463] on div "B4 Timber Truck CX2 Express Ute C3 Timber Truck BX2 Express Ute 6 4 5 6 LX4 Exp…" at bounding box center [769, 267] width 1538 height 393
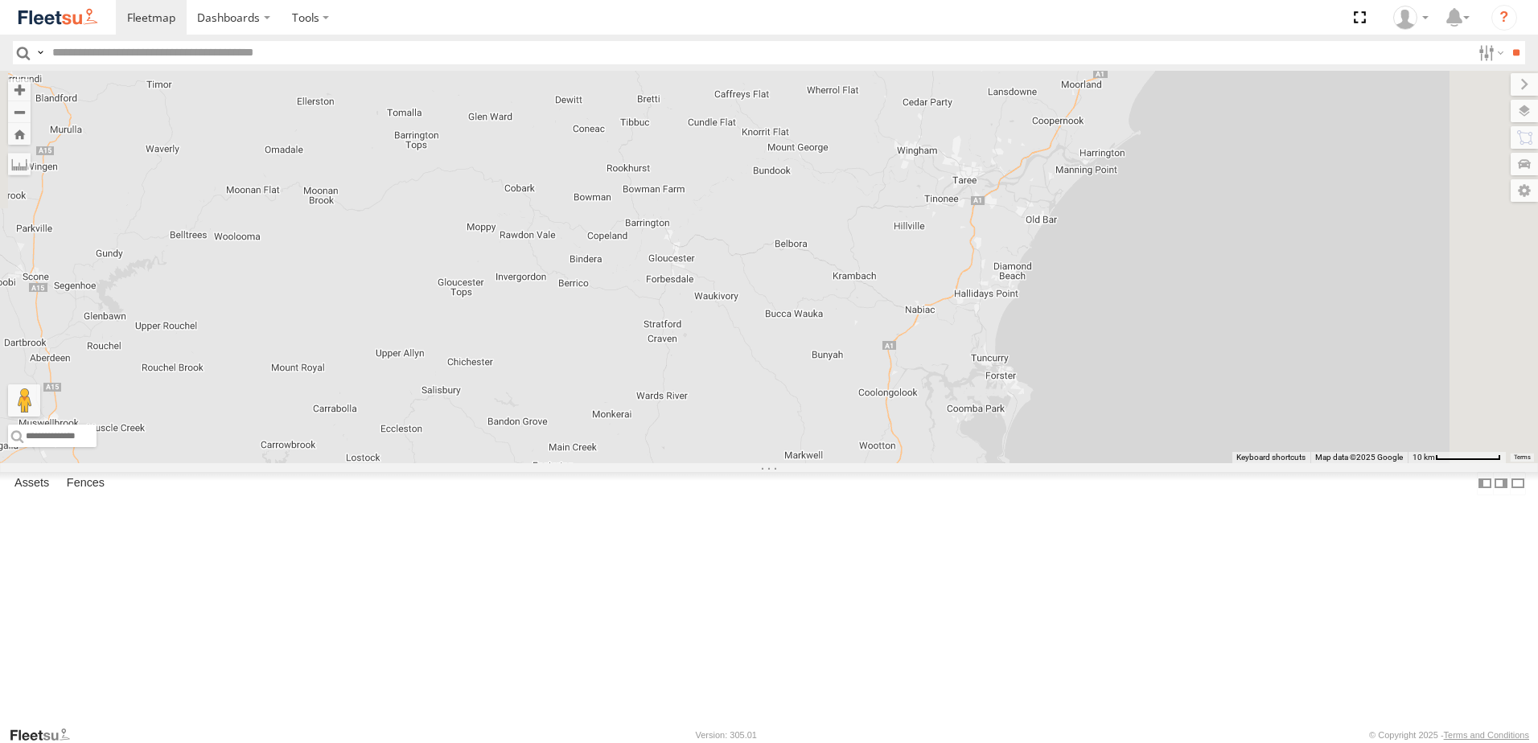
drag, startPoint x: 1018, startPoint y: 156, endPoint x: 974, endPoint y: 430, distance: 277.7
click at [974, 430] on div "B4 Timber Truck CX2 Express Ute C3 Timber Truck BX2 Express Ute 6 4 5 6 LX4 Exp…" at bounding box center [769, 267] width 1538 height 393
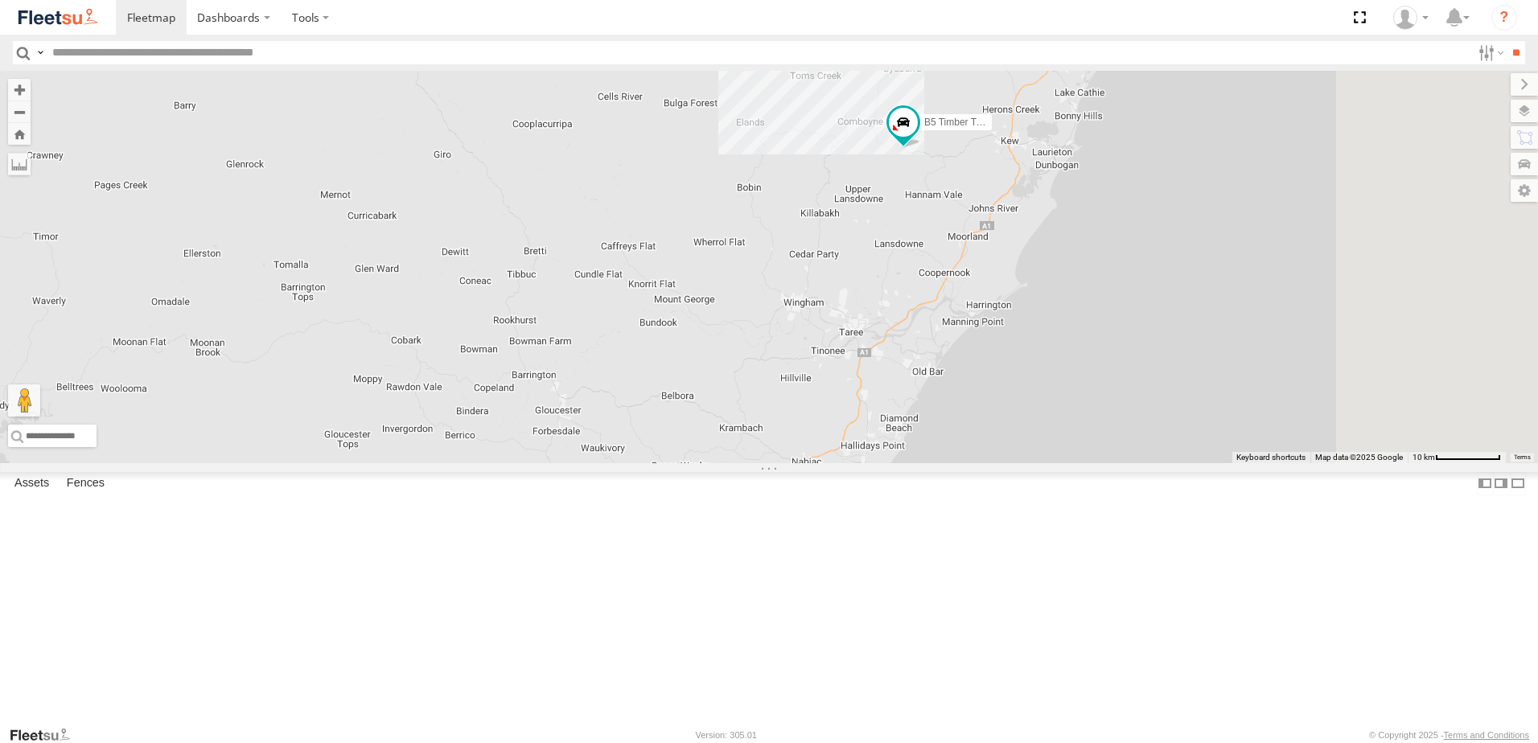
click at [1027, 351] on div "B4 Timber Truck CX2 Express Ute C3 Timber Truck BX2 Express Ute 6 4 5 6 LX4 Exp…" at bounding box center [769, 267] width 1538 height 393
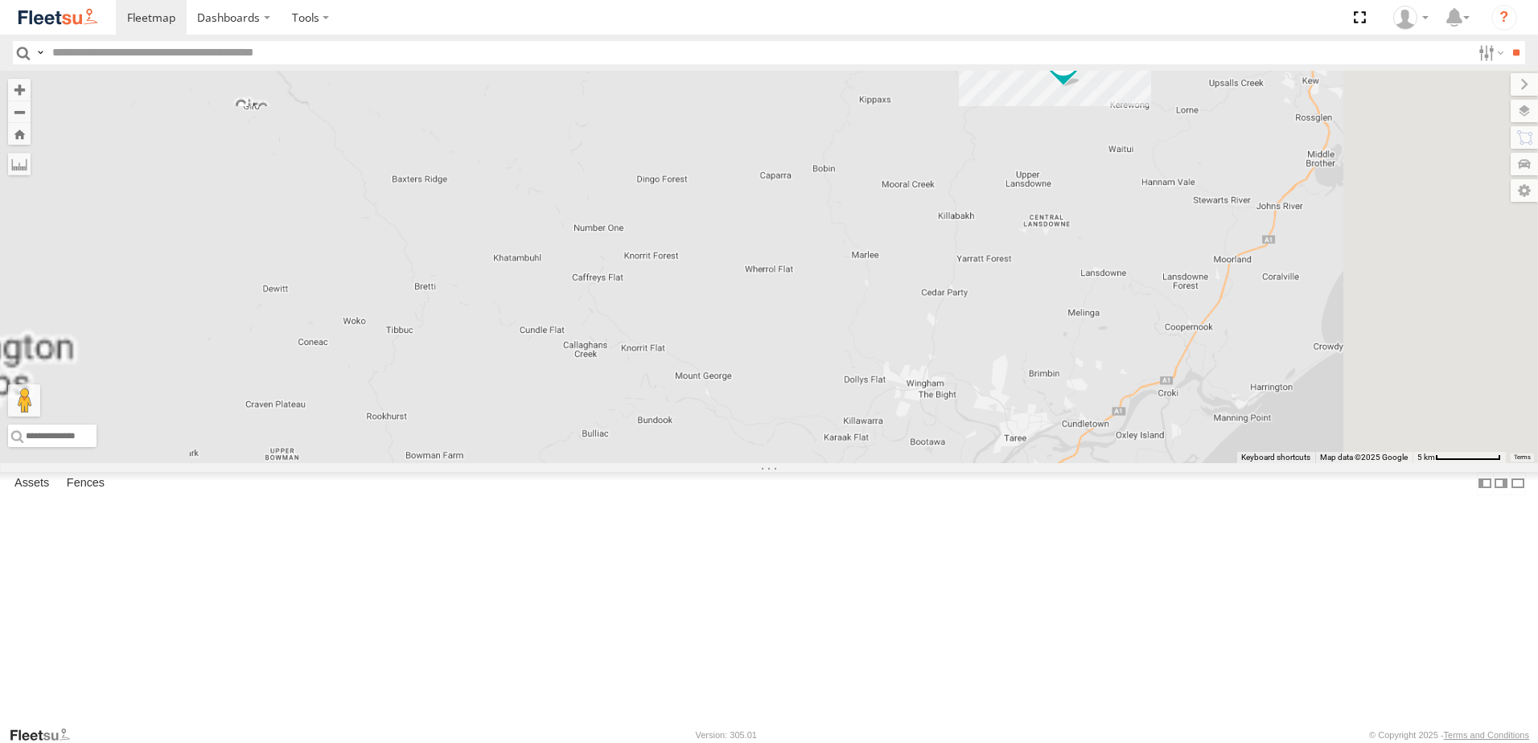
drag, startPoint x: 1207, startPoint y: 173, endPoint x: 1136, endPoint y: 350, distance: 190.6
click at [1138, 343] on div "B2 Timber Truck B5 Timber Truck BX2 Express Ute BX3 Express Ute" at bounding box center [769, 267] width 1538 height 393
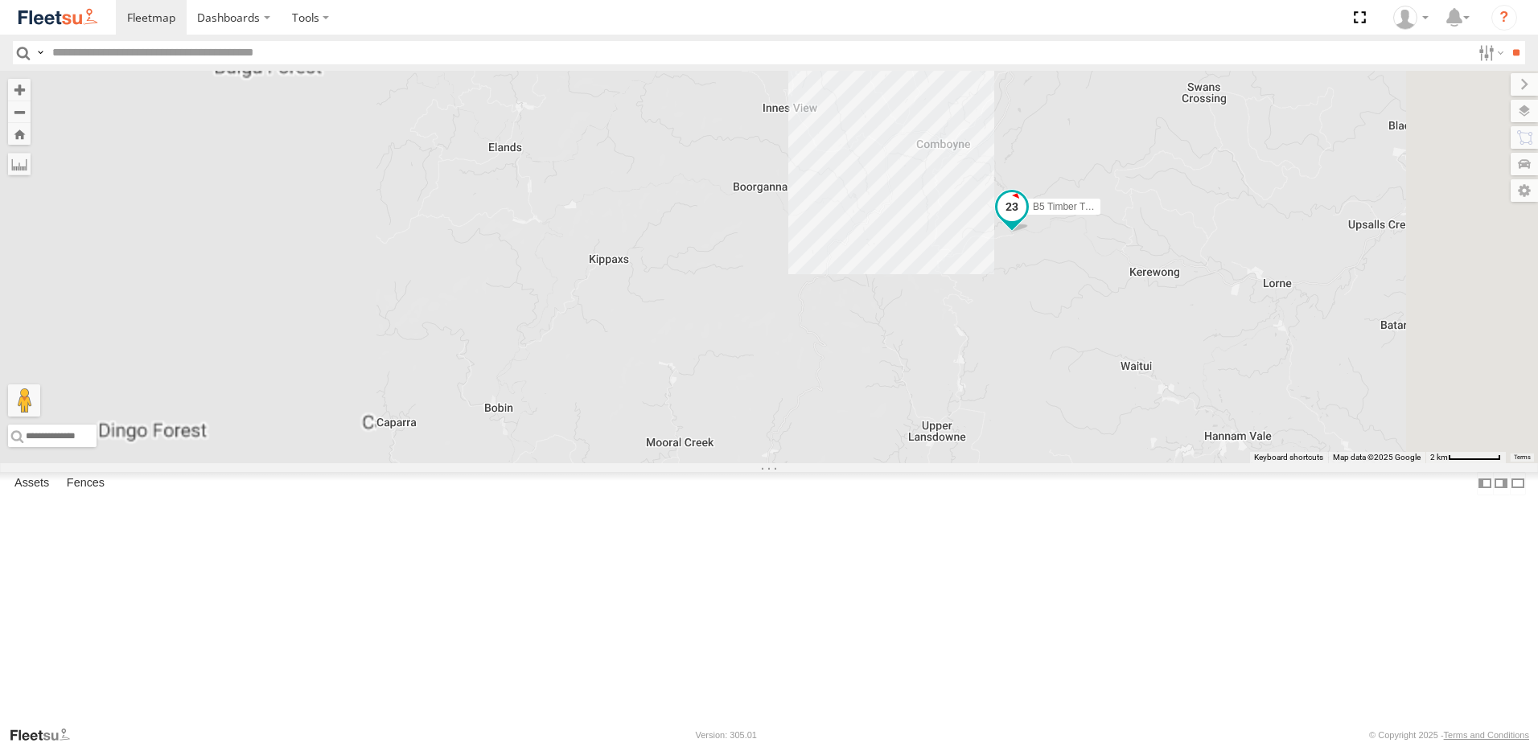
click at [1026, 221] on span at bounding box center [1011, 206] width 29 height 29
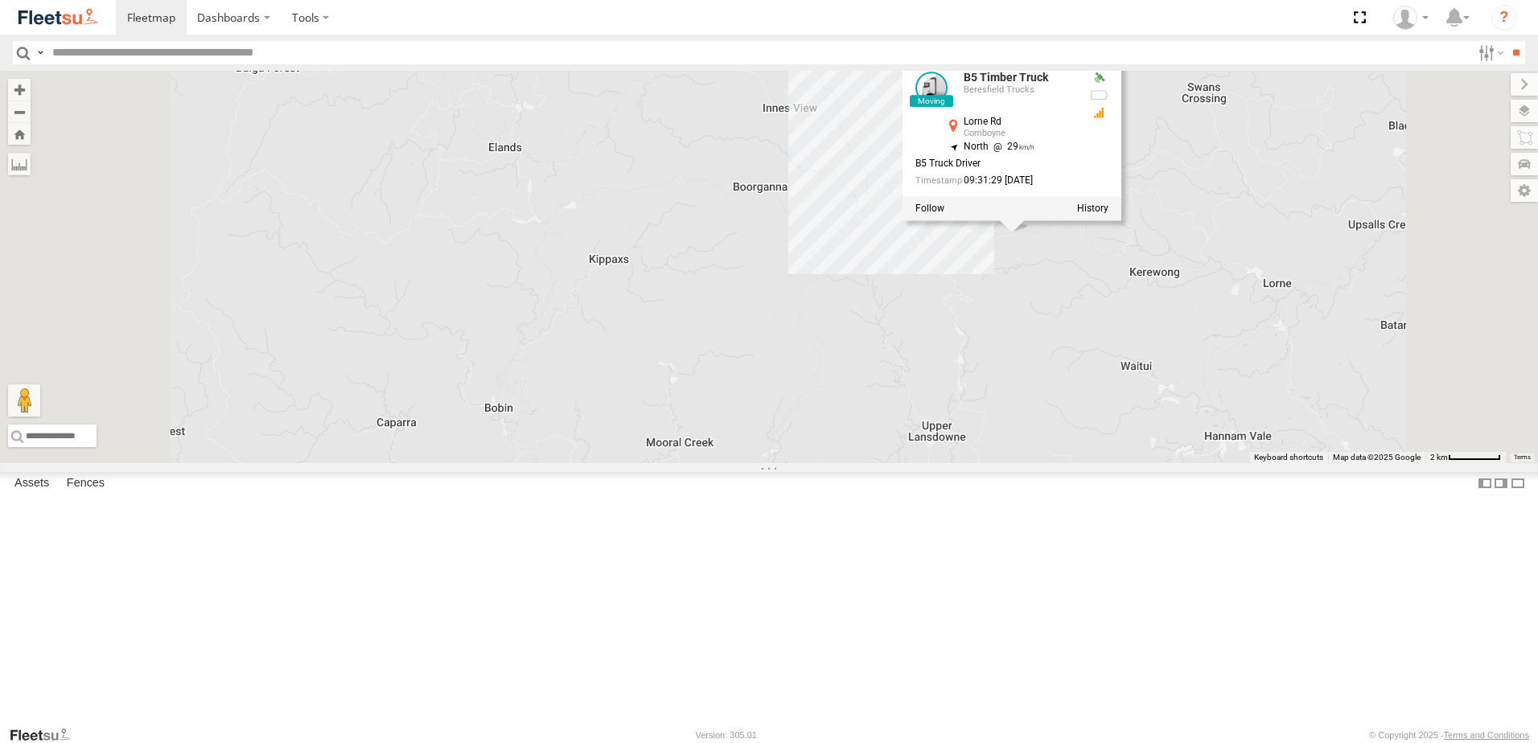
drag, startPoint x: 1081, startPoint y: 409, endPoint x: 1103, endPoint y: 396, distance: 25.7
click at [1083, 409] on div "B2 Timber Truck B5 Timber Truck BX2 Express Ute BX3 Express Ute B5 Timber Truck…" at bounding box center [769, 267] width 1538 height 393
click at [1227, 420] on div "B2 Timber Truck B5 Timber Truck BX2 Express Ute BX3 Express Ute B5 Timber Truck…" at bounding box center [769, 267] width 1538 height 393
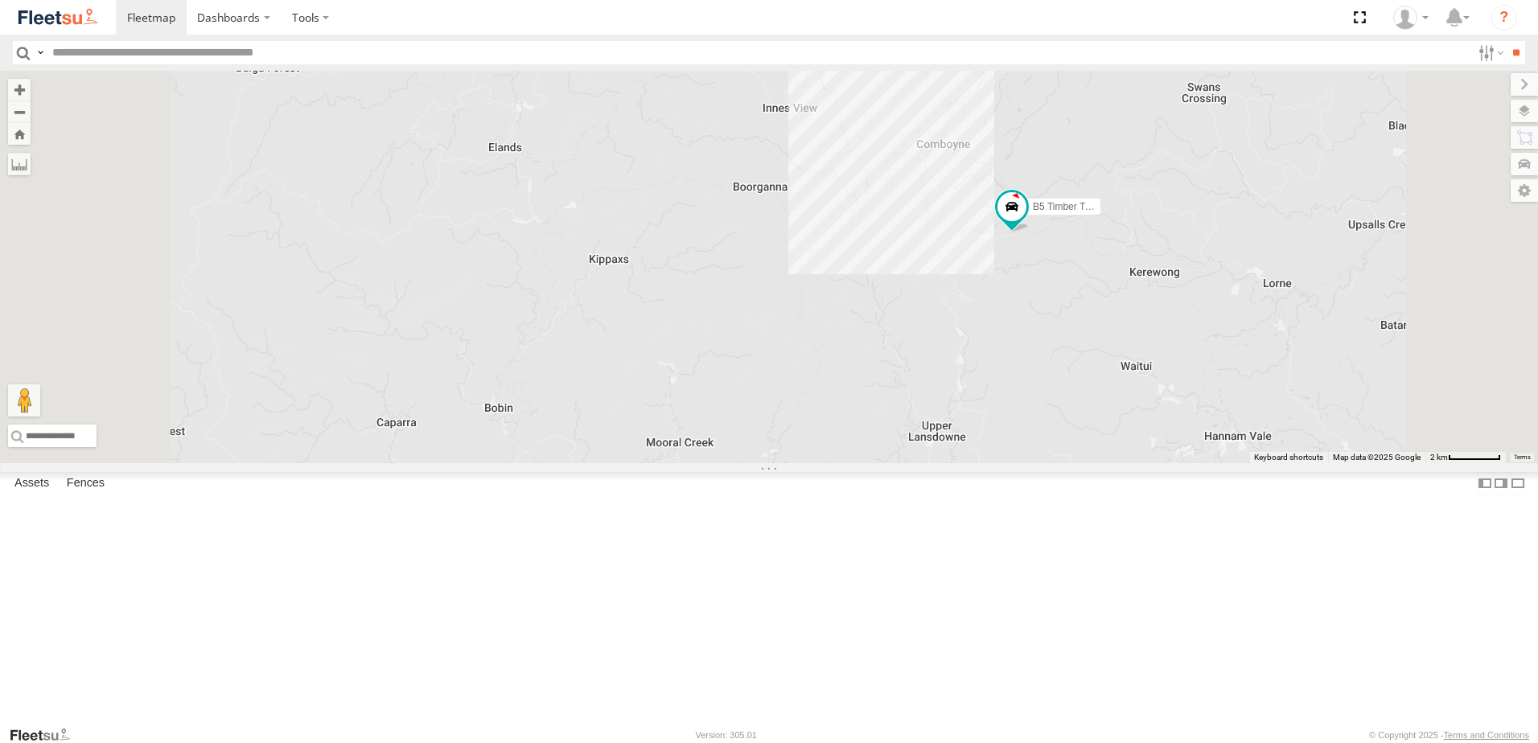
drag, startPoint x: 1150, startPoint y: 290, endPoint x: 1149, endPoint y: 317, distance: 26.6
click at [1149, 317] on div "B2 Timber Truck B5 Timber Truck BX2 Express Ute BX3 Express Ute" at bounding box center [769, 267] width 1538 height 393
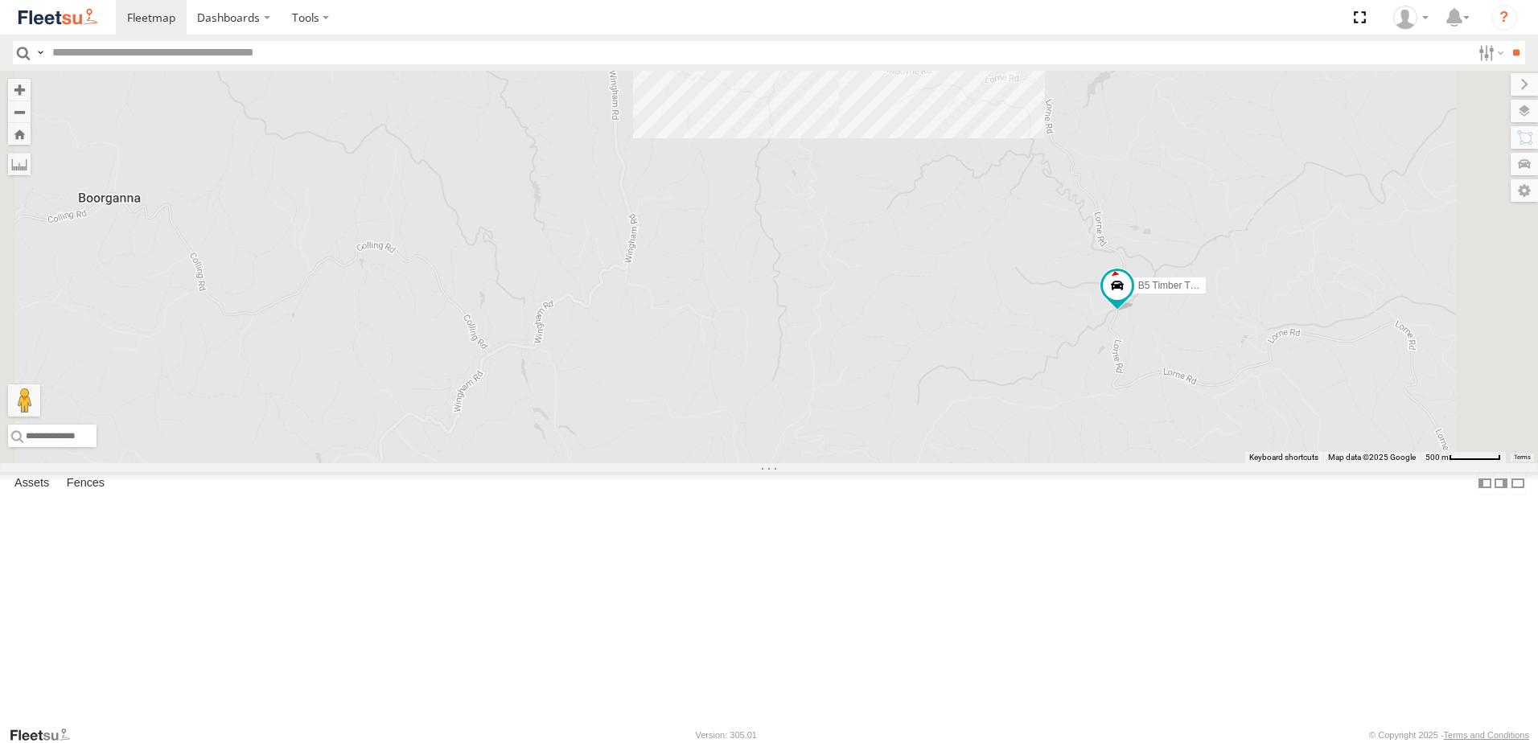
drag, startPoint x: 1081, startPoint y: 310, endPoint x: 930, endPoint y: 367, distance: 161.7
click at [930, 366] on div "B5 Timber Truck" at bounding box center [769, 267] width 1538 height 393
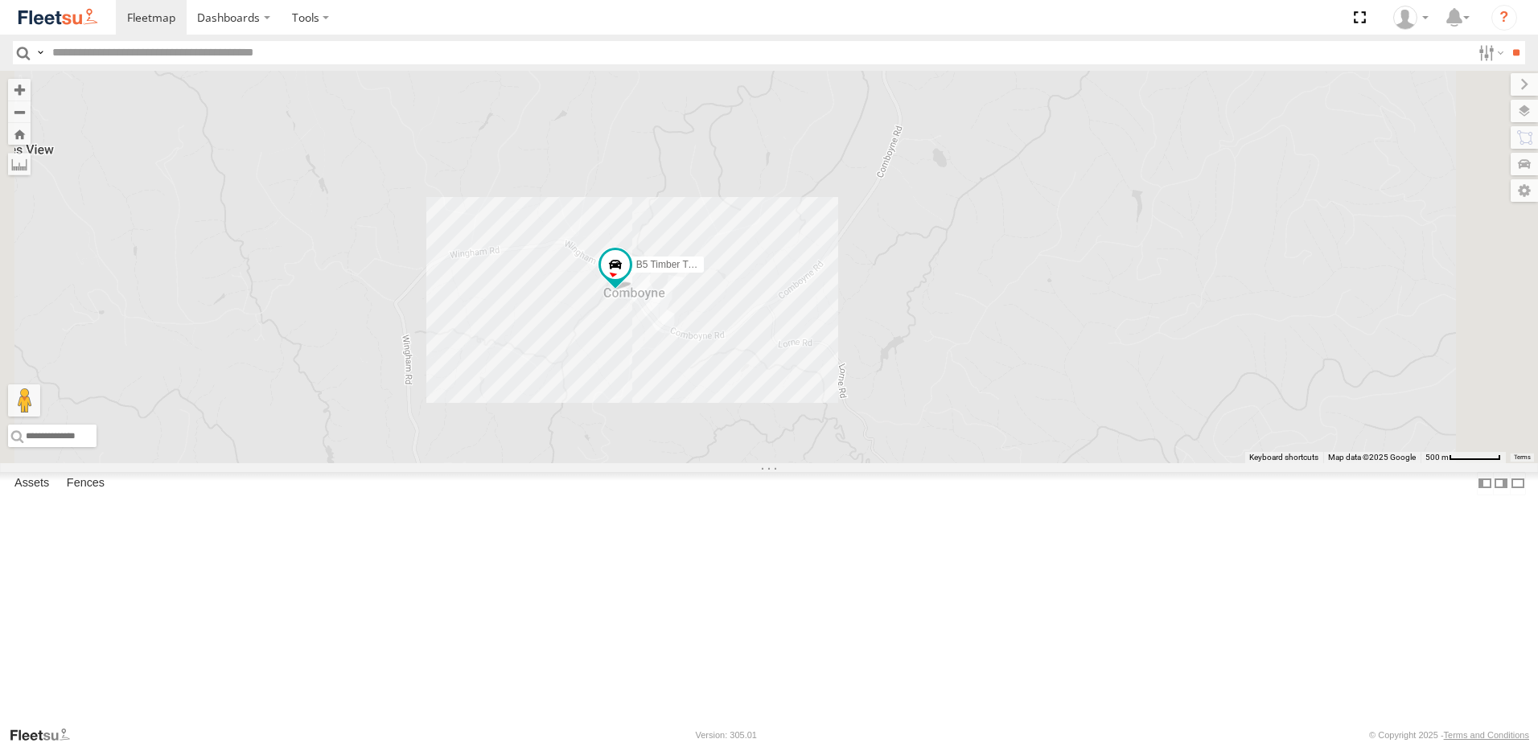
drag, startPoint x: 1169, startPoint y: 411, endPoint x: 1145, endPoint y: 428, distance: 29.5
click at [1149, 428] on div "B5 Timber Truck" at bounding box center [769, 267] width 1538 height 393
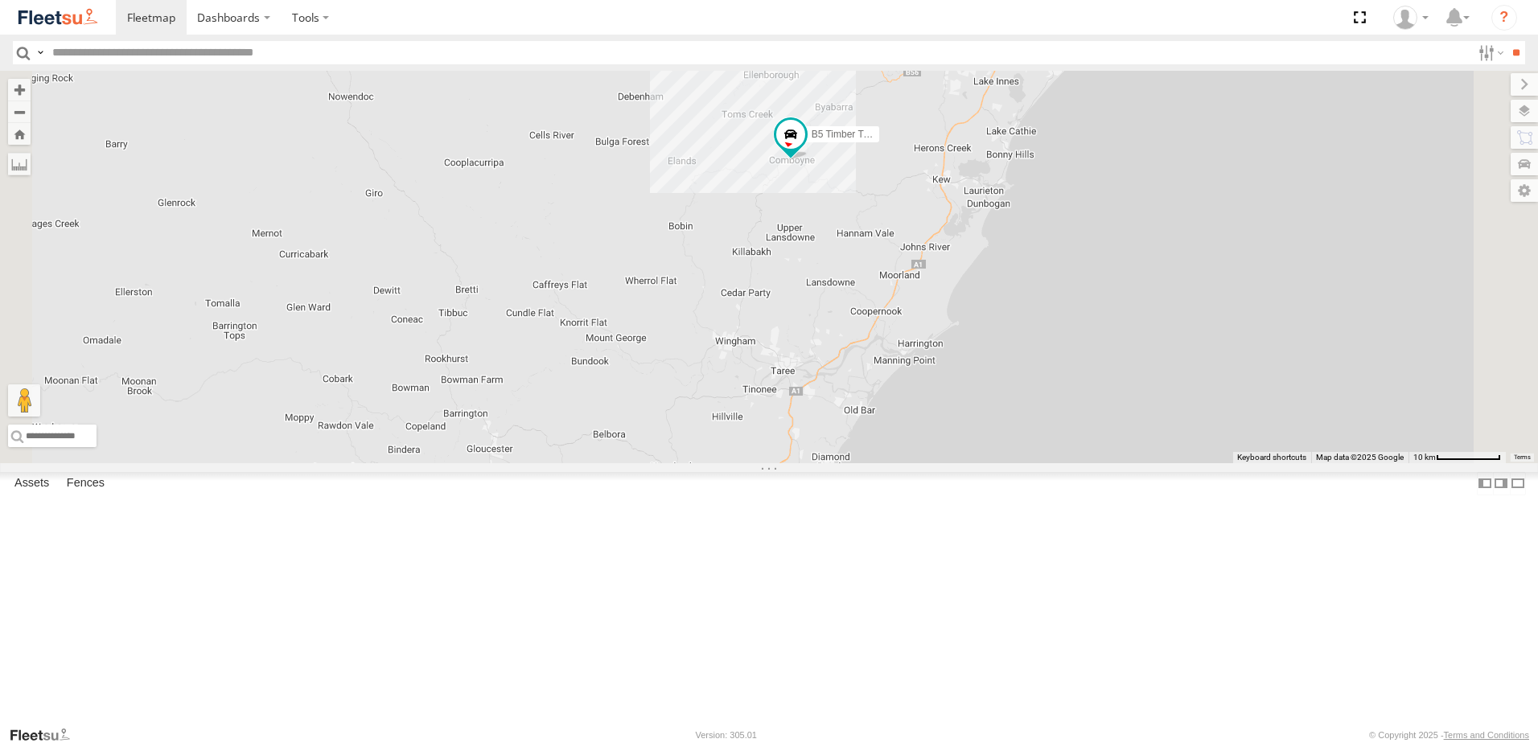
drag, startPoint x: 1084, startPoint y: 455, endPoint x: 1037, endPoint y: 407, distance: 67.1
click at [1046, 401] on div "B5 Timber Truck" at bounding box center [769, 267] width 1538 height 393
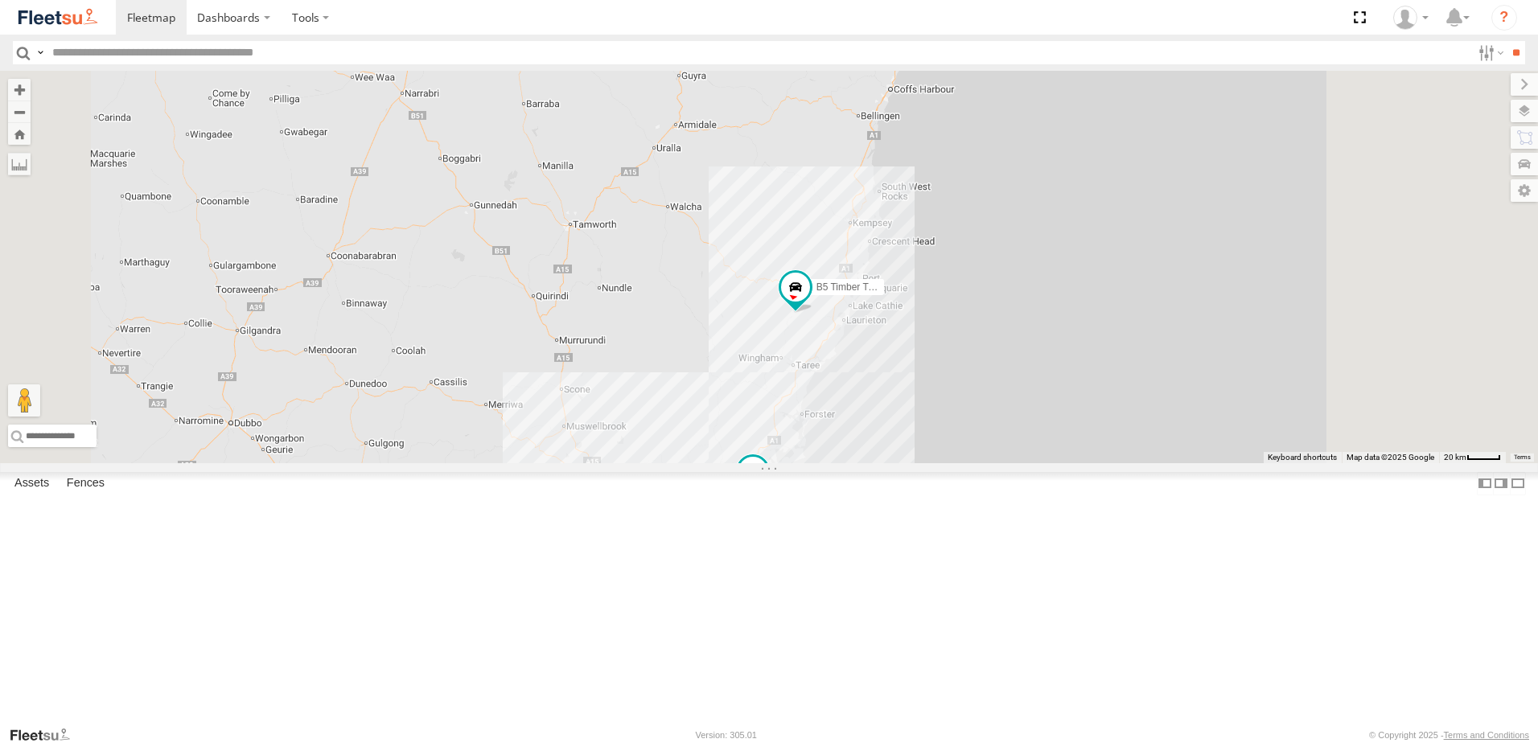
drag, startPoint x: 1009, startPoint y: 499, endPoint x: 1002, endPoint y: 529, distance: 30.6
click at [1006, 463] on div "B5 Timber Truck B2 Timber Truck BX2 Express Ute 9 16" at bounding box center [769, 267] width 1538 height 393
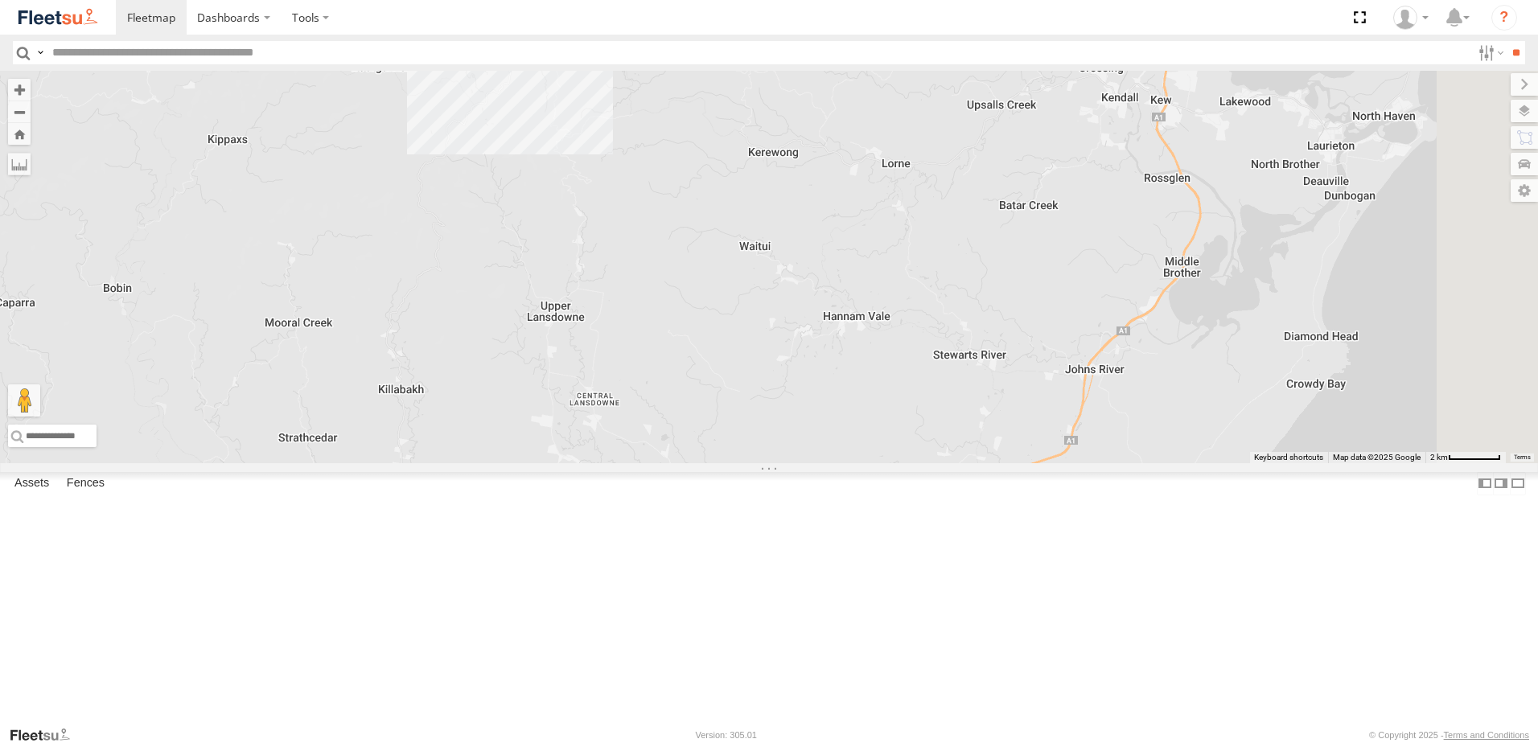
drag, startPoint x: 1198, startPoint y: 577, endPoint x: 1202, endPoint y: 430, distance: 146.5
click at [1202, 430] on div "B5 Timber Truck B2 Timber Truck BX2 Express Ute" at bounding box center [769, 267] width 1538 height 393
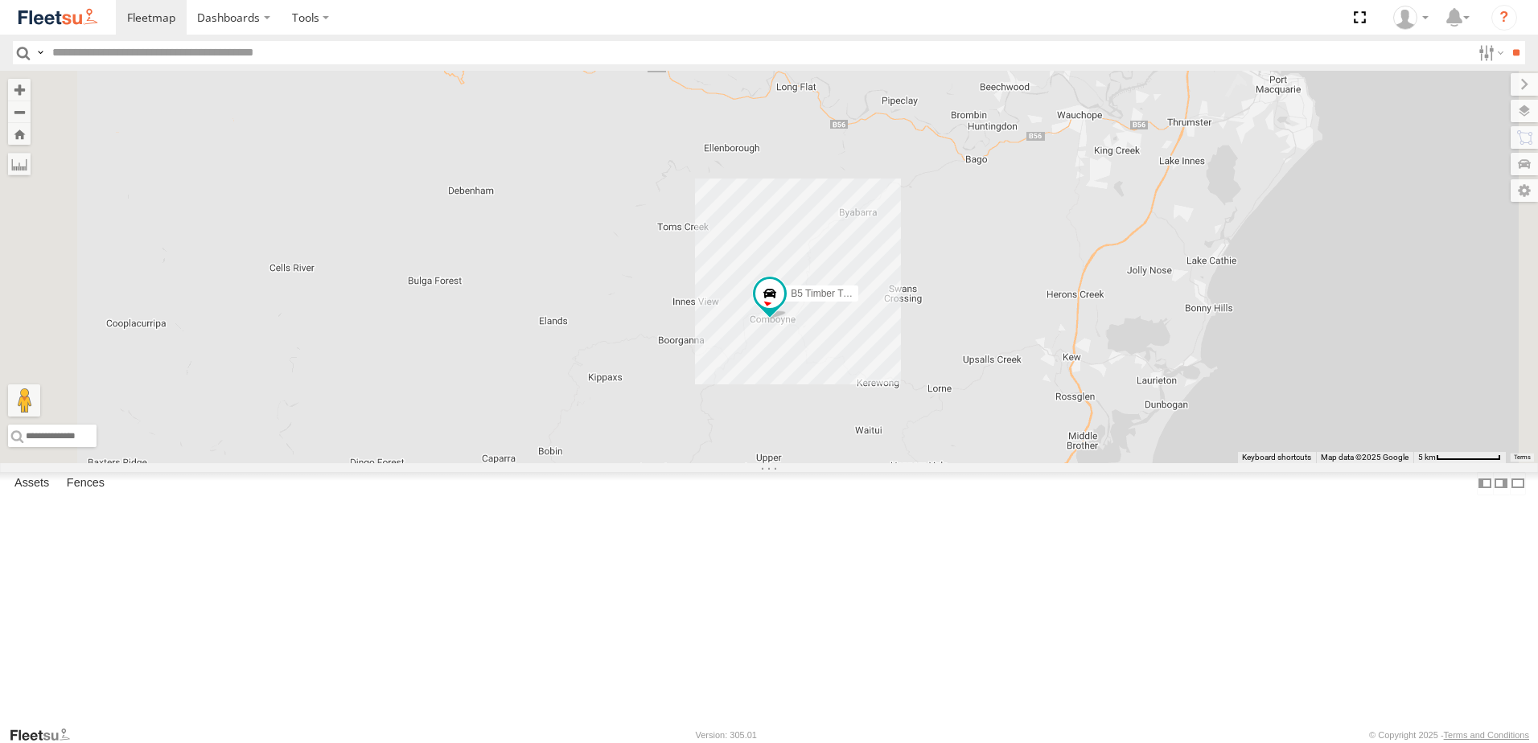
drag, startPoint x: 903, startPoint y: 362, endPoint x: 911, endPoint y: 419, distance: 57.6
click at [911, 419] on div "B5 Timber Truck B2 Timber Truck BX2 Express Ute" at bounding box center [769, 267] width 1538 height 393
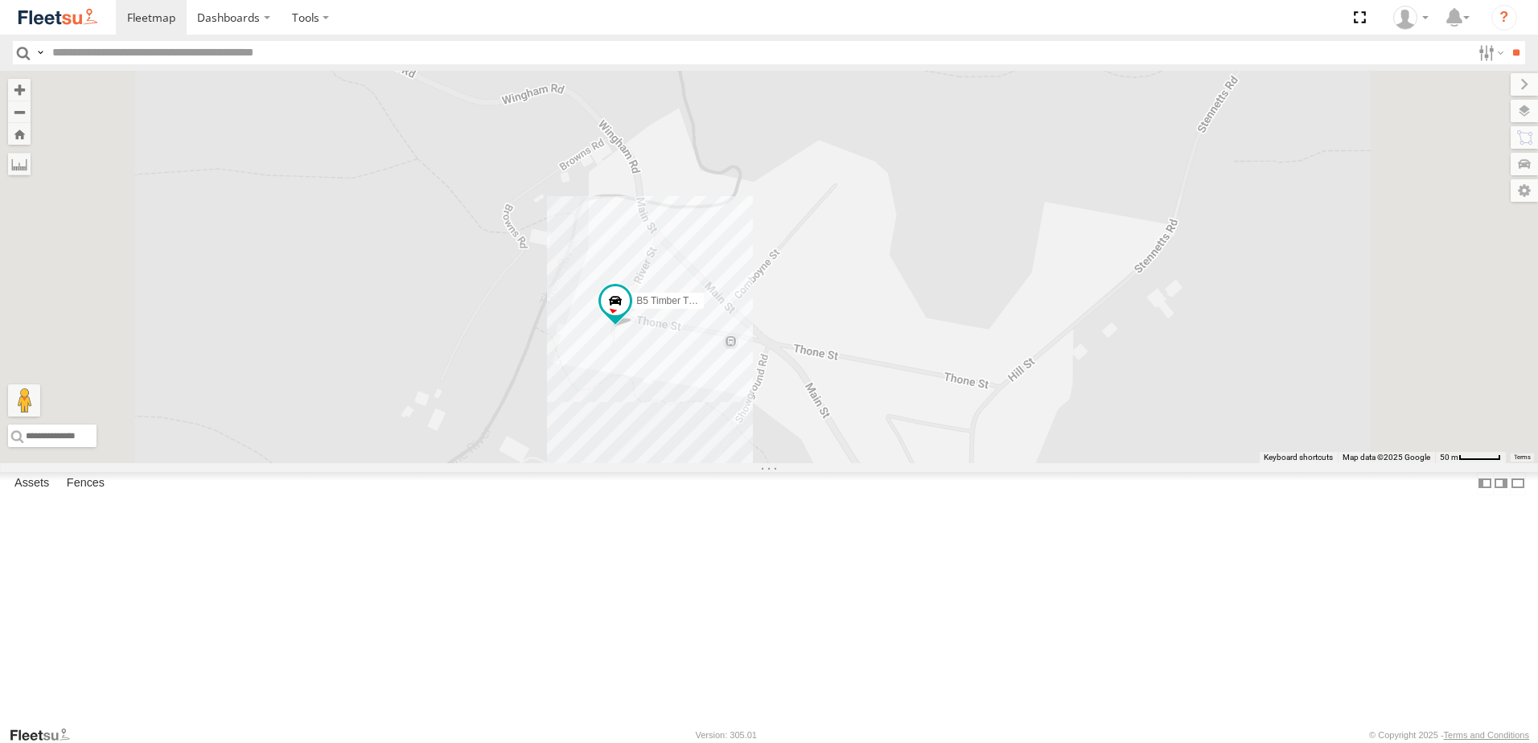
drag, startPoint x: 997, startPoint y: 342, endPoint x: 987, endPoint y: 524, distance: 182.1
click at [987, 463] on div "B5 Timber Truck B2 Timber Truck BX2 Express Ute" at bounding box center [769, 267] width 1538 height 393
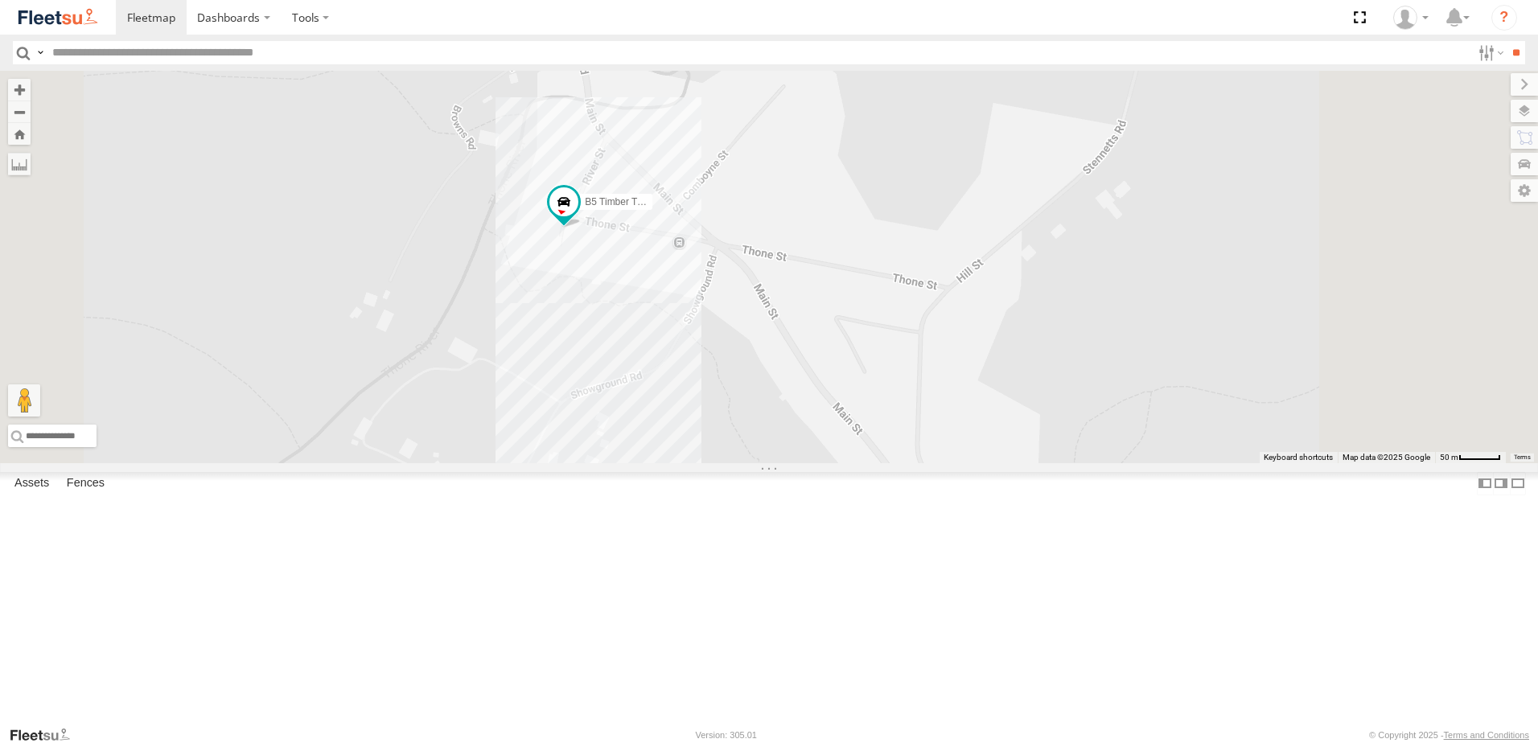
drag, startPoint x: 1237, startPoint y: 511, endPoint x: 1161, endPoint y: 393, distance: 140.1
click at [1162, 393] on div "B5 Timber Truck B2 Timber Truck BX2 Express Ute" at bounding box center [769, 267] width 1538 height 393
drag, startPoint x: 1158, startPoint y: 397, endPoint x: 1158, endPoint y: 420, distance: 23.3
click at [1158, 420] on div "B5 Timber Truck B2 Timber Truck BX2 Express Ute" at bounding box center [769, 267] width 1538 height 393
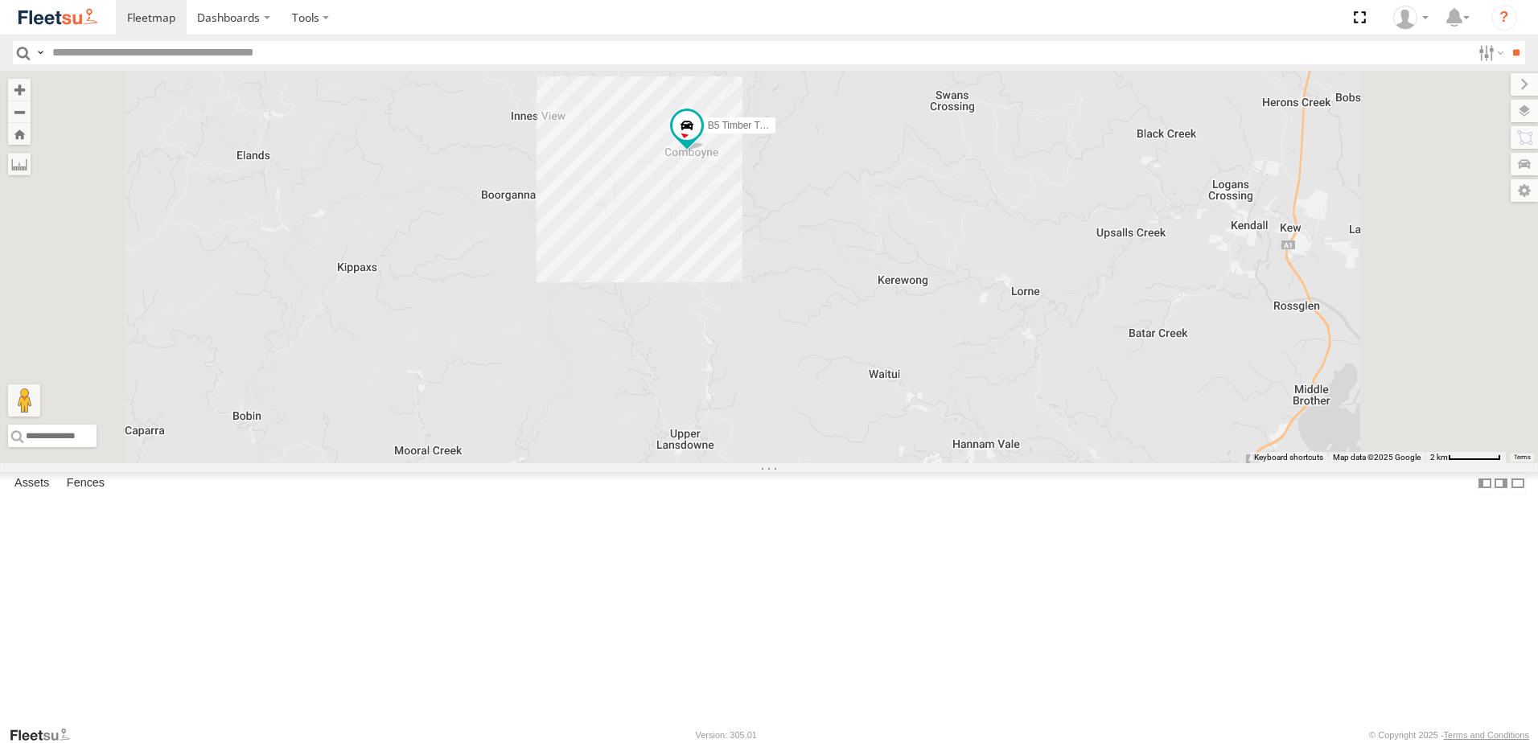
drag, startPoint x: 849, startPoint y: 431, endPoint x: 858, endPoint y: 374, distance: 57.8
click at [858, 374] on div "B5 Timber Truck B2 Timber Truck BX2 Express Ute" at bounding box center [769, 267] width 1538 height 393
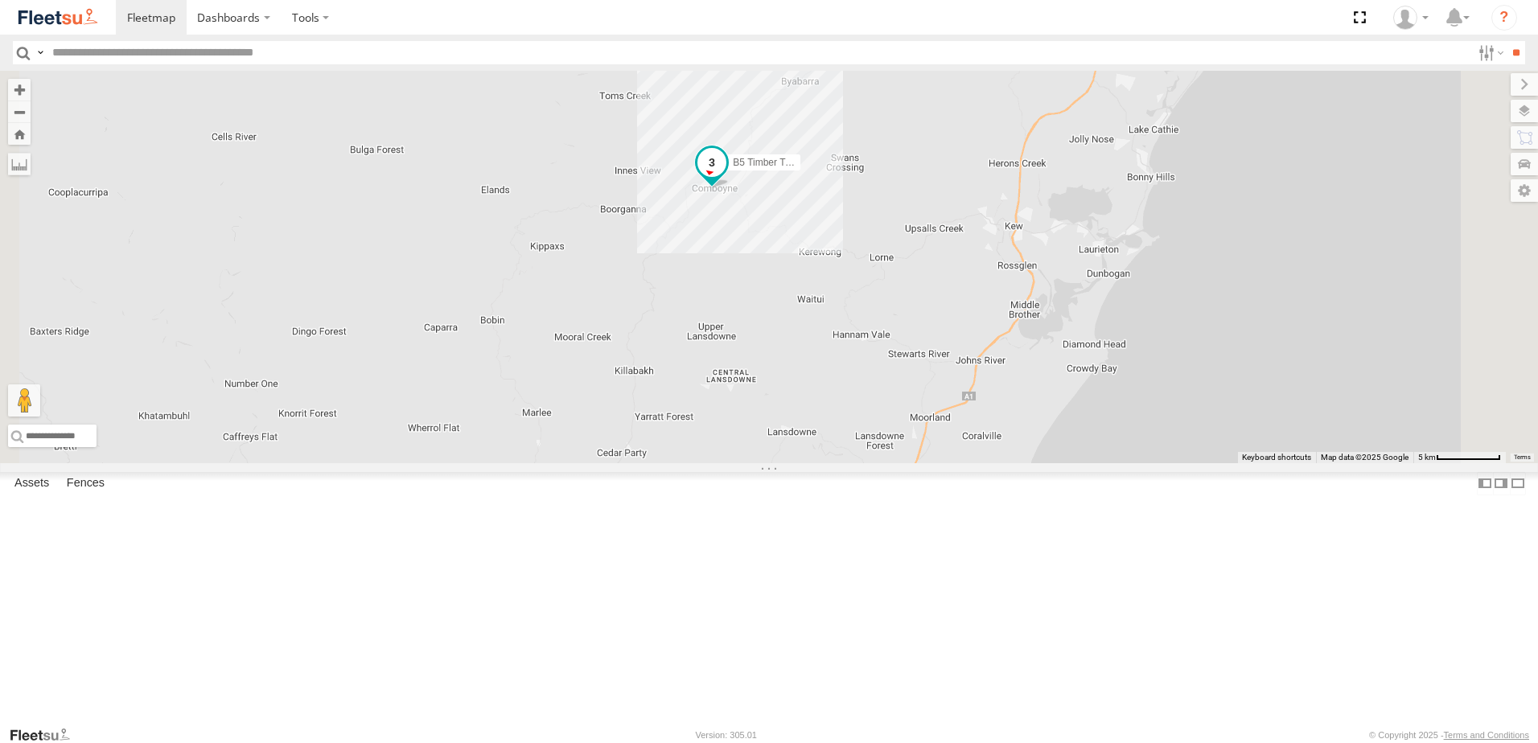
click at [726, 177] on span at bounding box center [711, 162] width 29 height 29
click at [821, 176] on div at bounding box center [712, 164] width 219 height 24
click at [825, 176] on div at bounding box center [712, 164] width 224 height 24
click at [812, 170] on label at bounding box center [795, 163] width 31 height 11
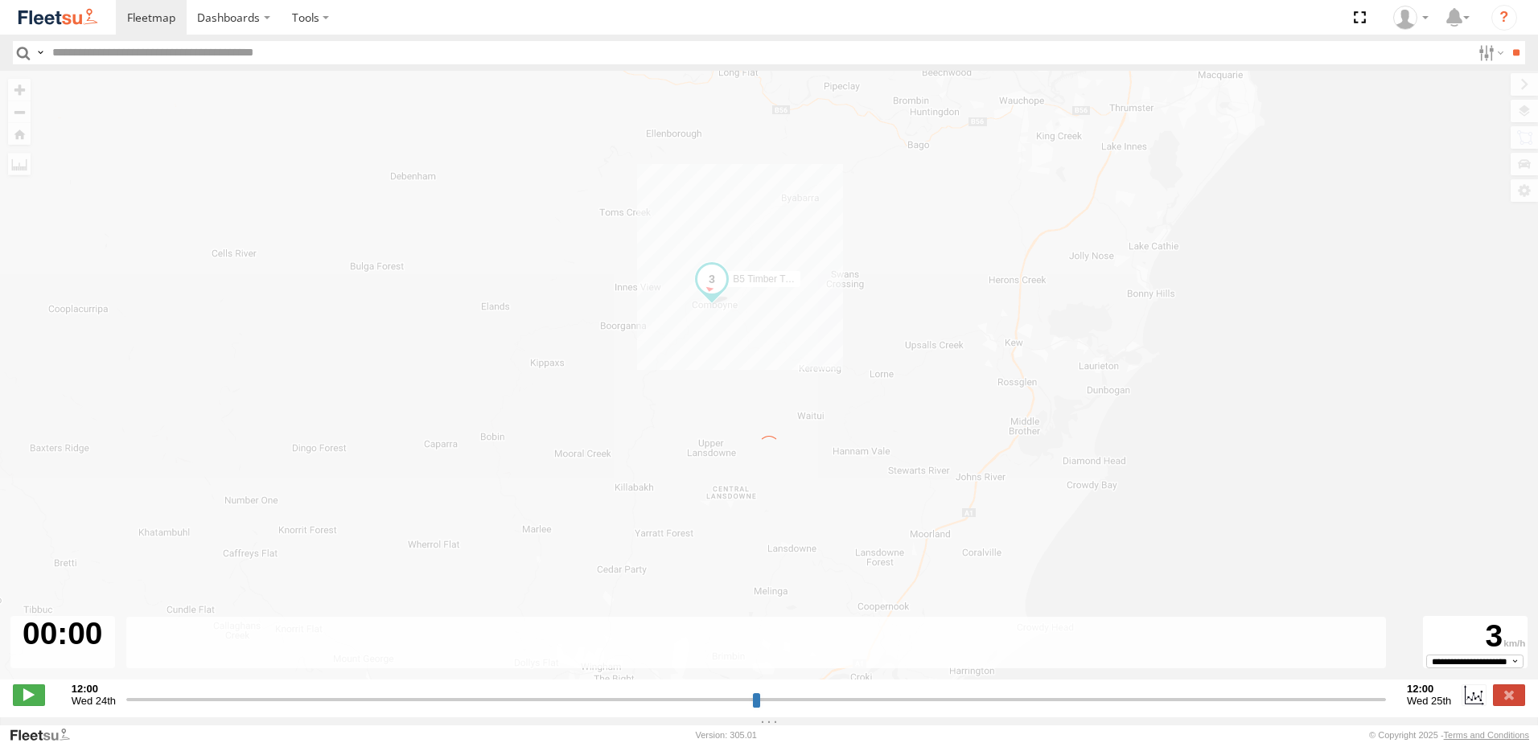
type input "**********"
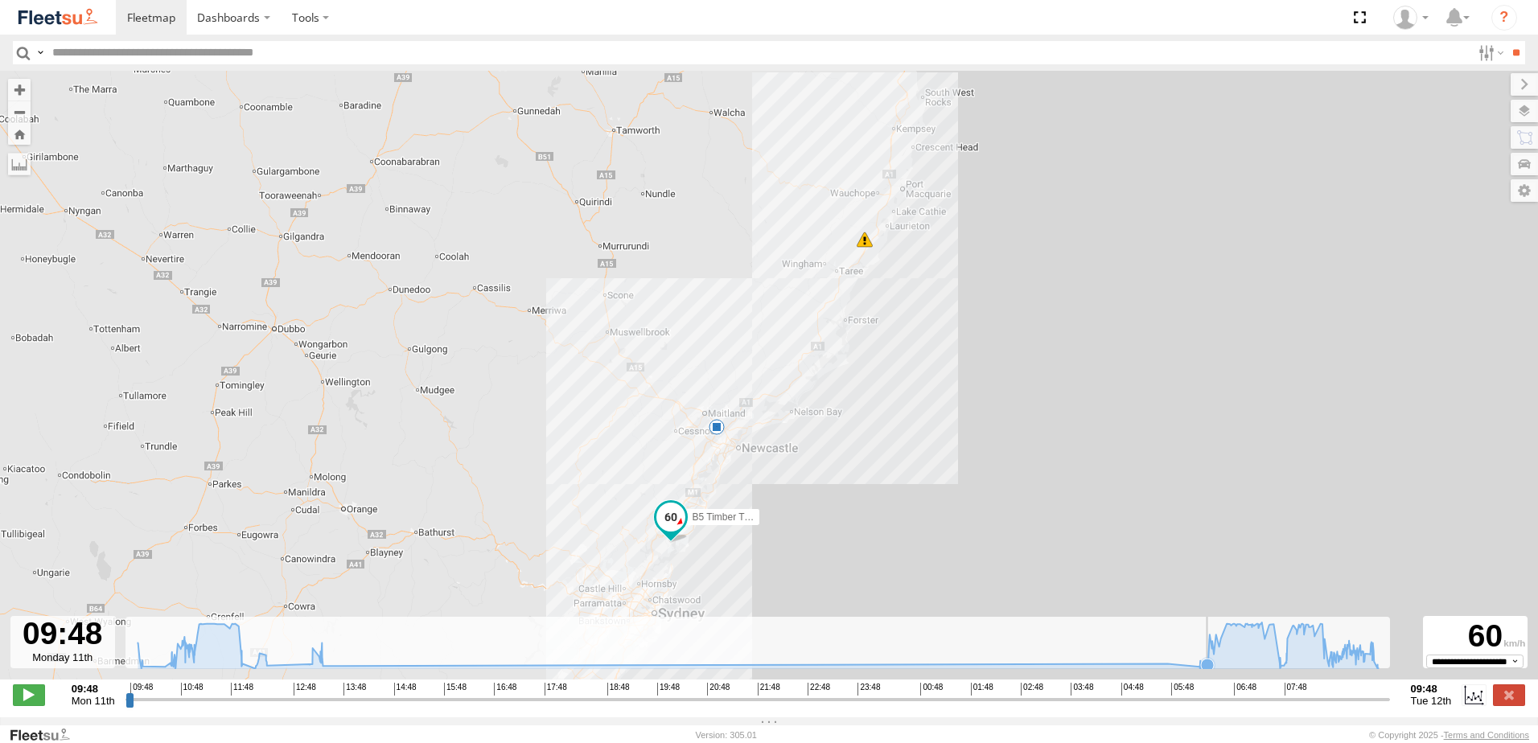
click at [1206, 668] on icon at bounding box center [1207, 665] width 16 height 16
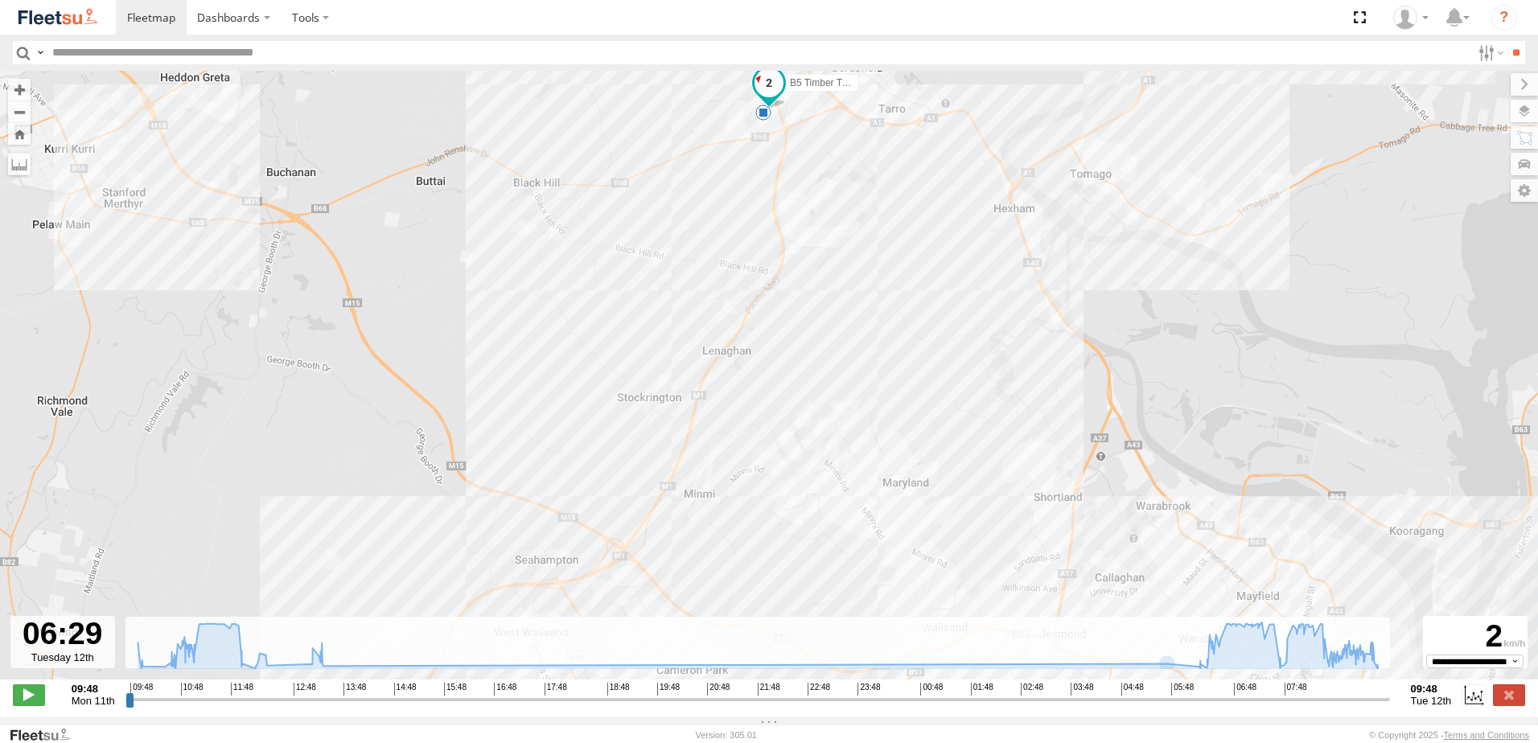
drag, startPoint x: 771, startPoint y: 168, endPoint x: 771, endPoint y: 348, distance: 180.2
click at [771, 348] on div "B5 Timber Truck 08:51 Tue 5" at bounding box center [769, 384] width 1538 height 626
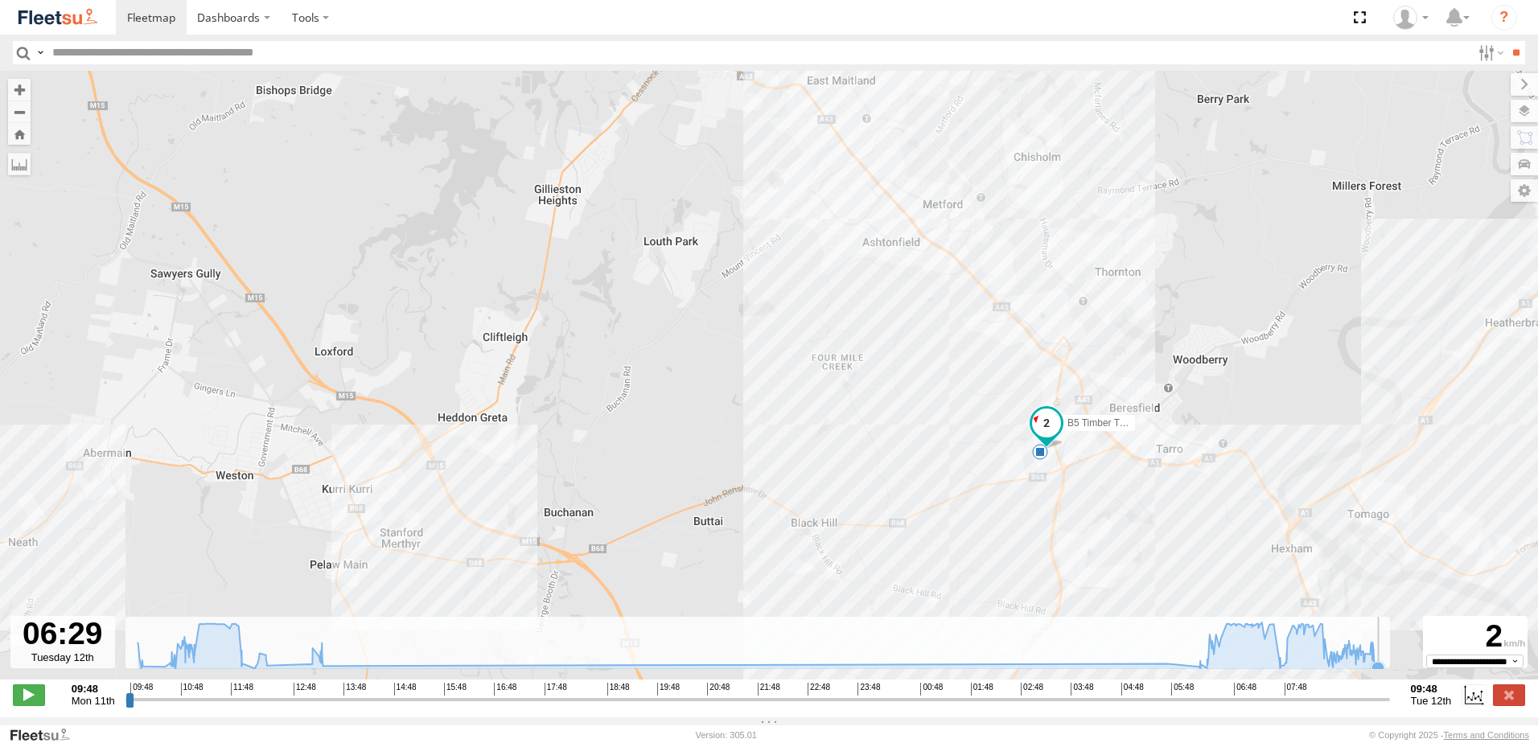
click at [1379, 675] on icon at bounding box center [1378, 668] width 13 height 13
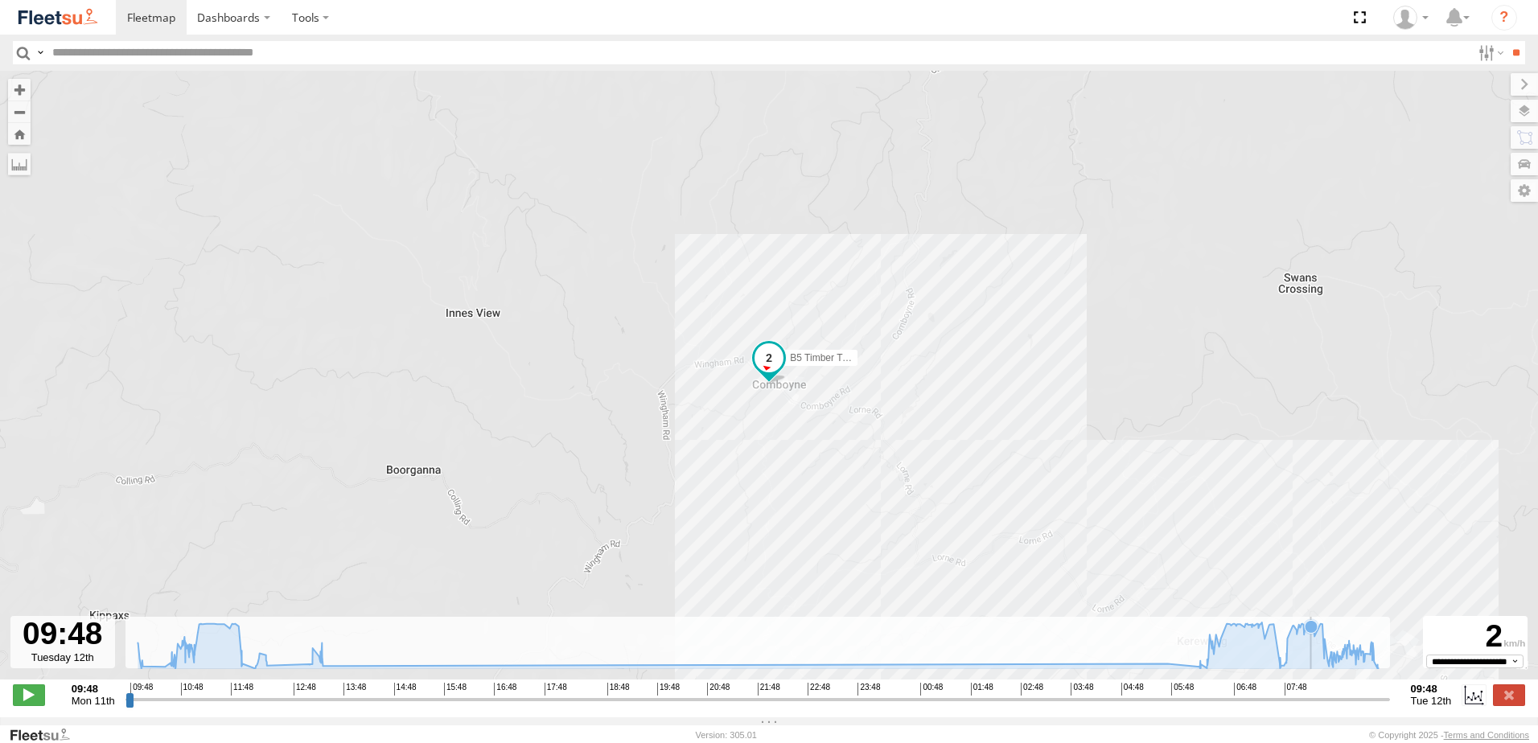
click at [1310, 635] on icon at bounding box center [1311, 627] width 16 height 16
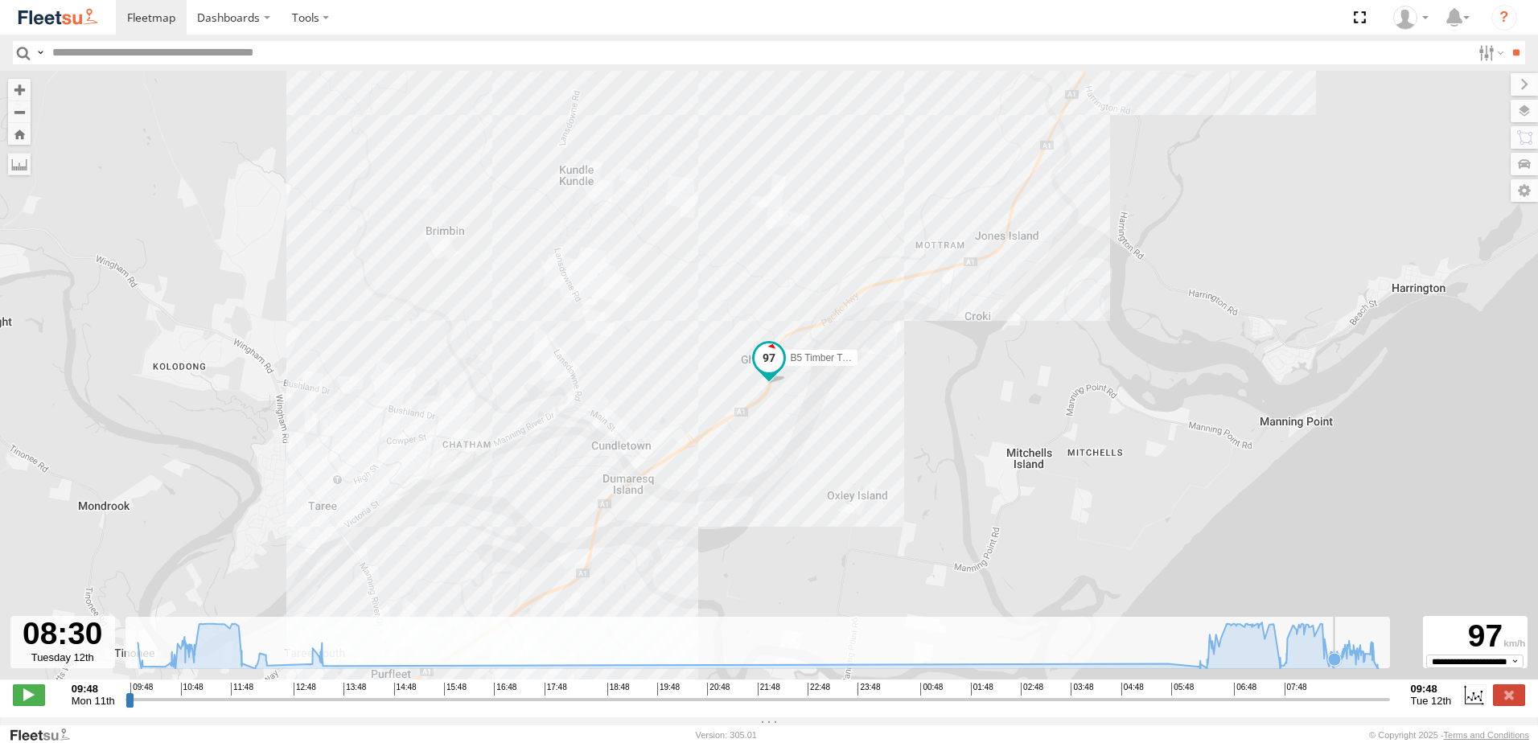
click at [1335, 666] on icon at bounding box center [1334, 659] width 13 height 13
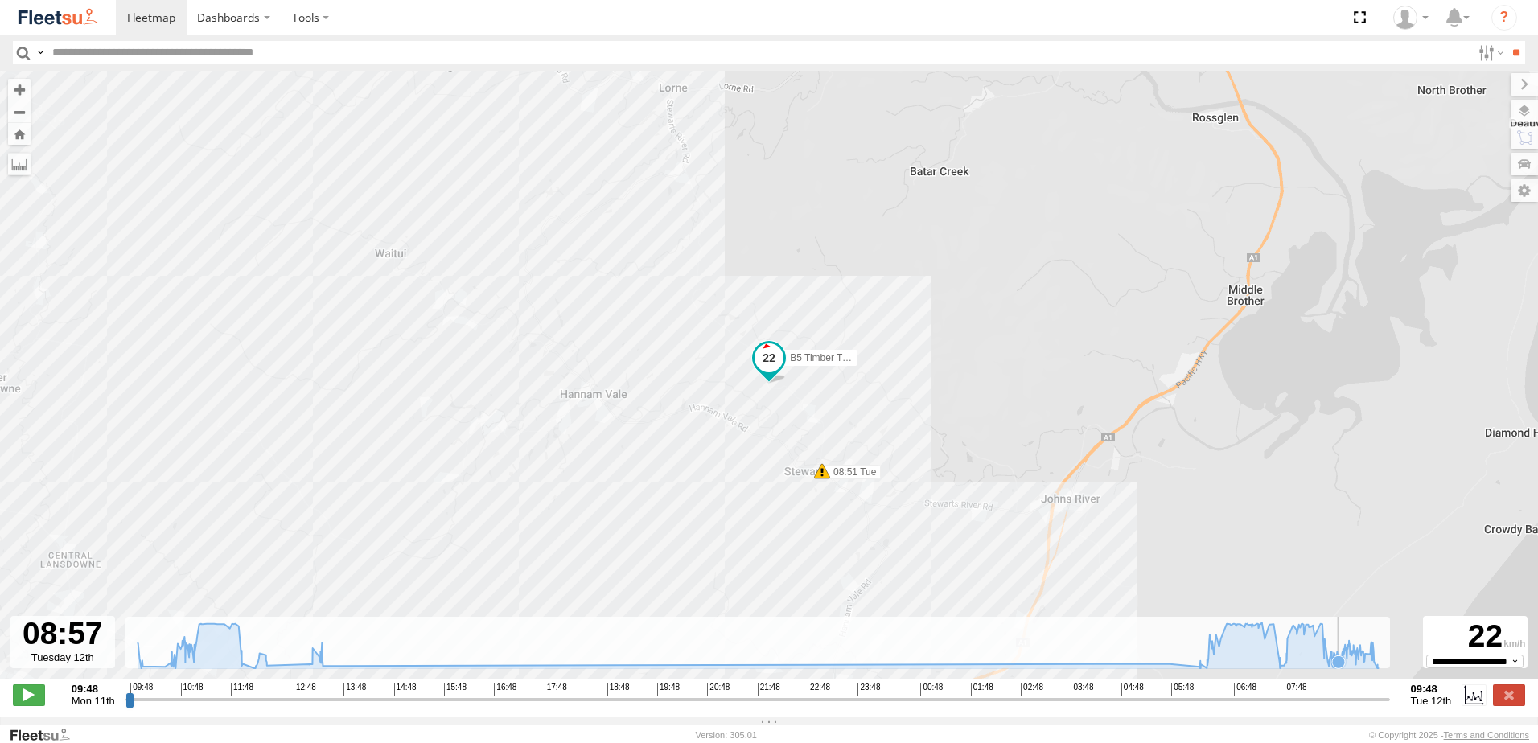
click at [1338, 666] on icon at bounding box center [1338, 662] width 13 height 13
click at [1343, 657] on icon at bounding box center [1342, 650] width 13 height 13
click at [1350, 656] on icon at bounding box center [1349, 650] width 13 height 13
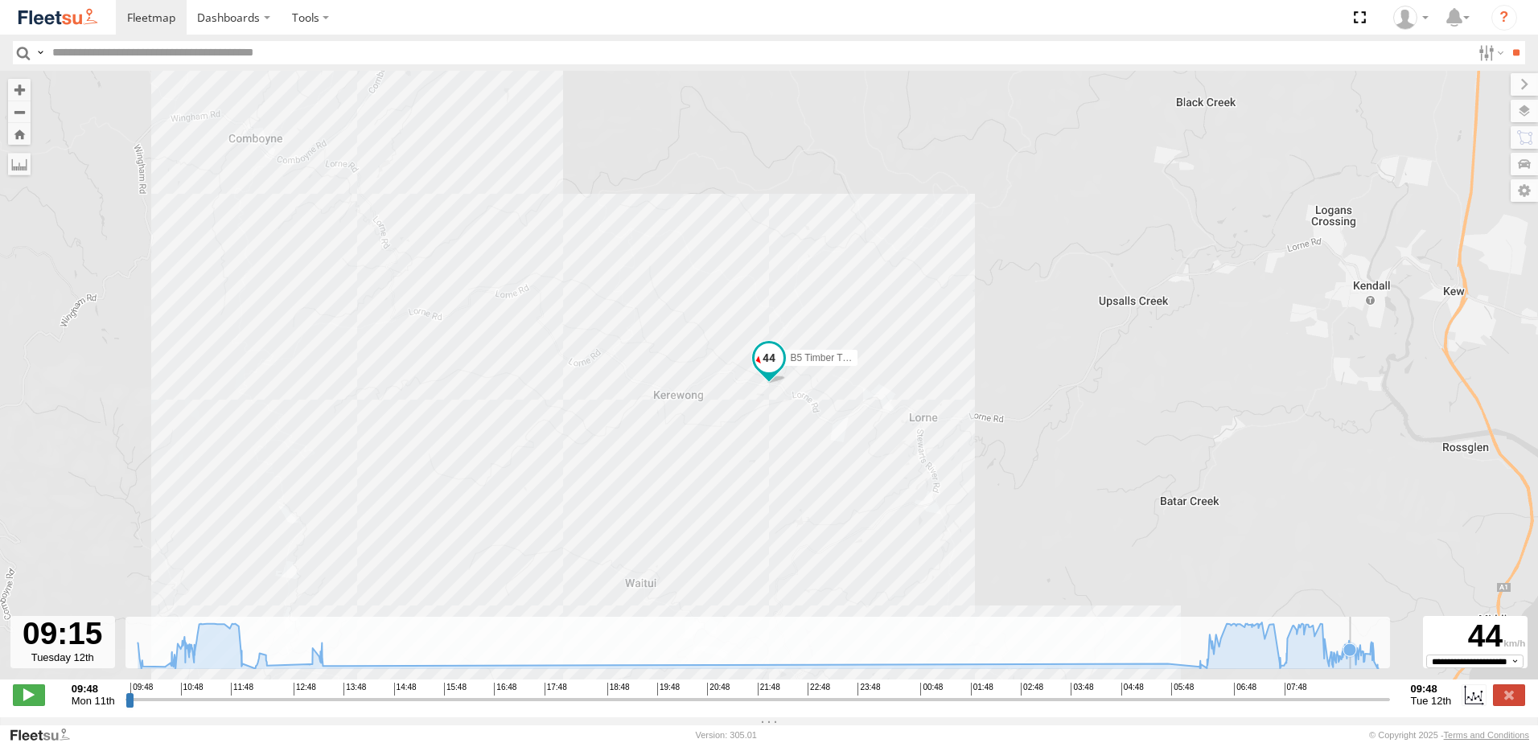
click at [1350, 656] on icon at bounding box center [1349, 650] width 13 height 13
click at [1353, 663] on icon at bounding box center [758, 646] width 1257 height 46
click at [1352, 660] on icon at bounding box center [1352, 653] width 13 height 13
click at [1356, 662] on icon at bounding box center [1355, 661] width 13 height 13
click at [1364, 662] on g at bounding box center [758, 646] width 1257 height 47
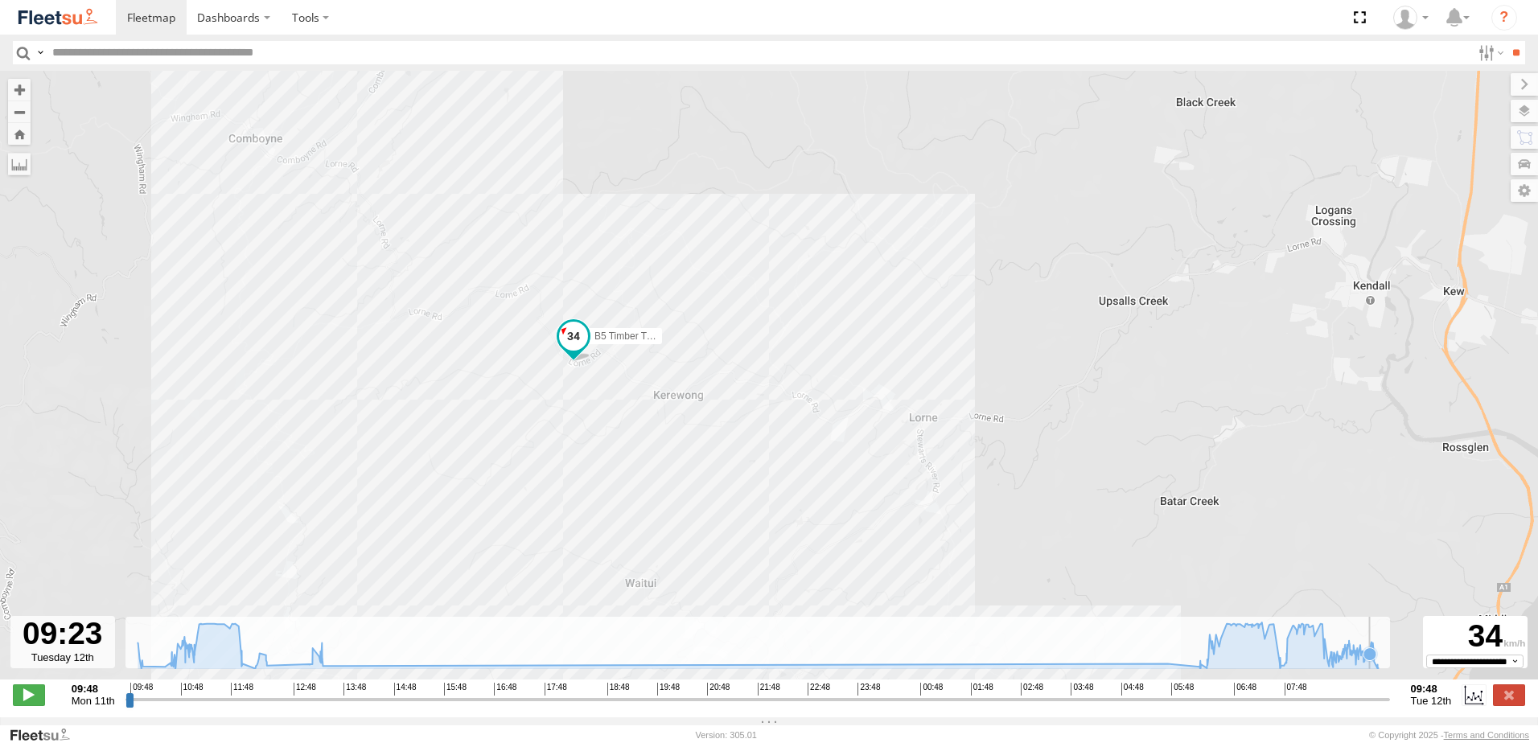
click at [1368, 660] on icon at bounding box center [1370, 654] width 13 height 13
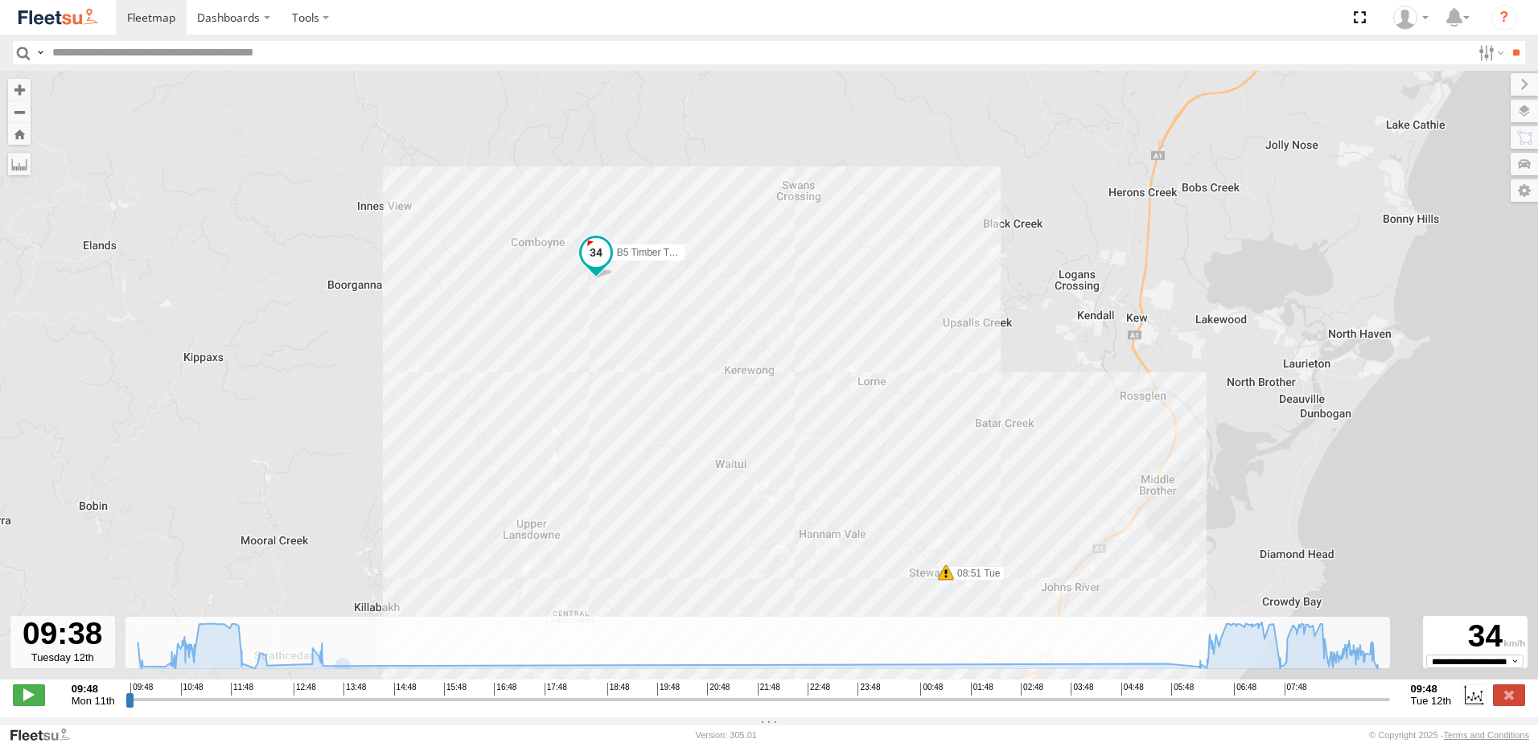
click at [1513, 707] on div "09:48 Mon 11th Created with Highcharts 6.0.7 [DOMAIN_NAME] 09:48 10:48 11:48 12…" at bounding box center [769, 695] width 1512 height 24
click at [1515, 705] on label at bounding box center [1509, 695] width 32 height 21
